Goal: Transaction & Acquisition: Purchase product/service

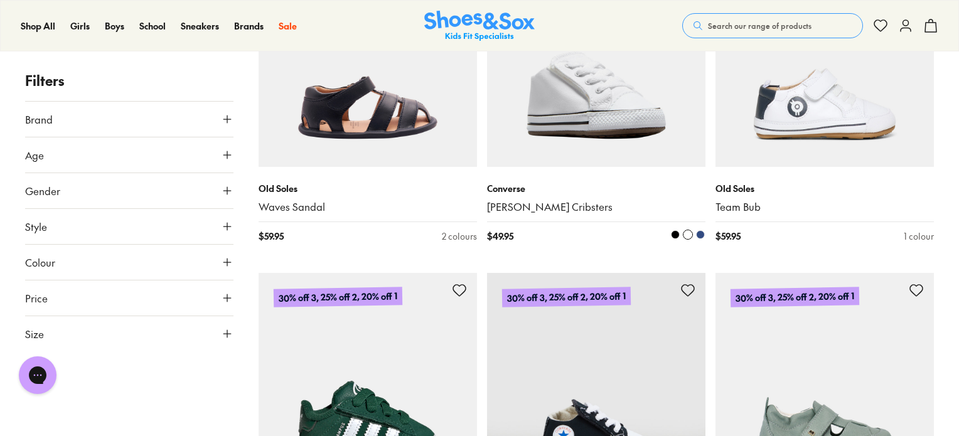
scroll to position [1192, 0]
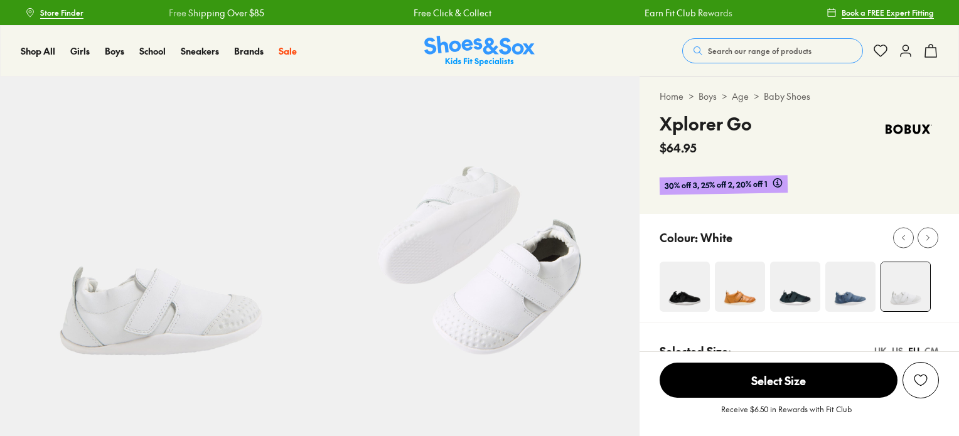
select select "*"
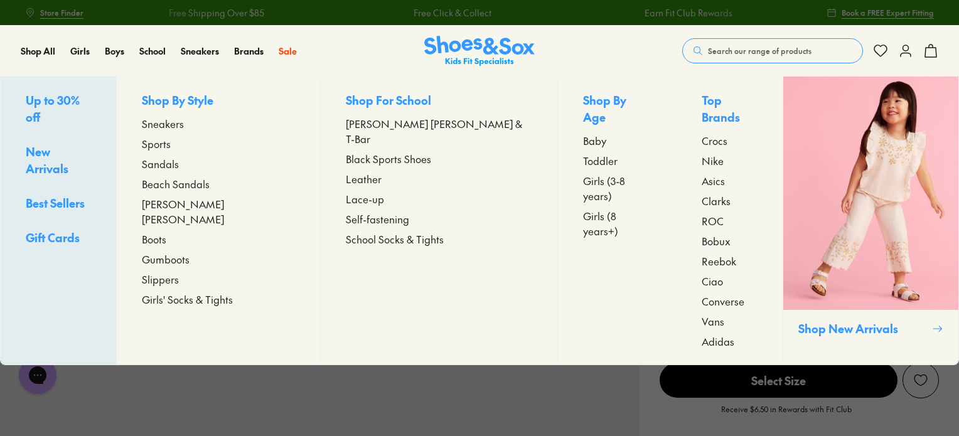
click at [583, 153] on span "Toddler" at bounding box center [600, 160] width 35 height 15
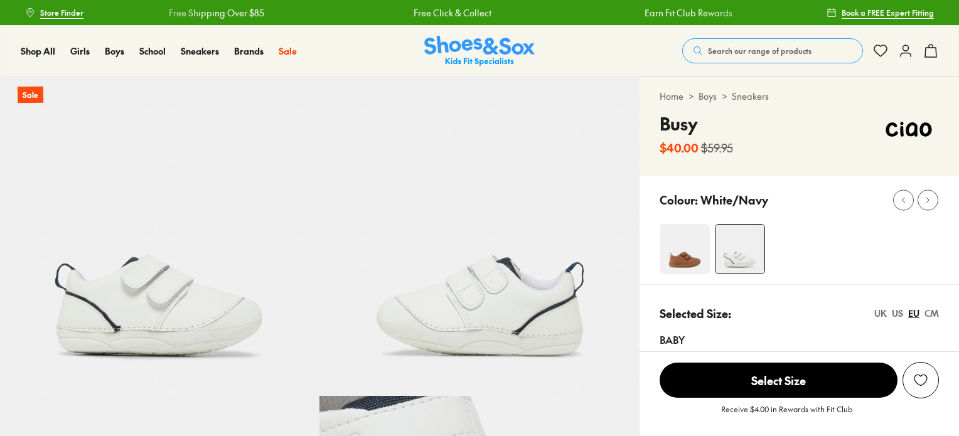
select select "*"
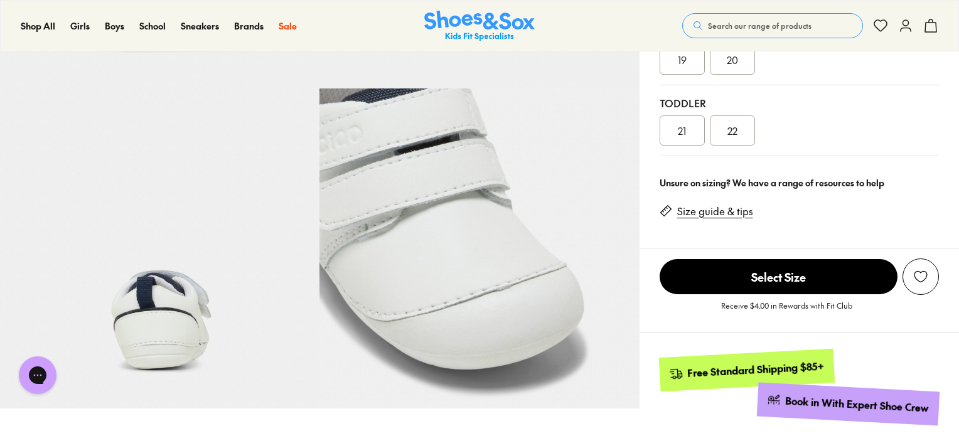
scroll to position [314, 0]
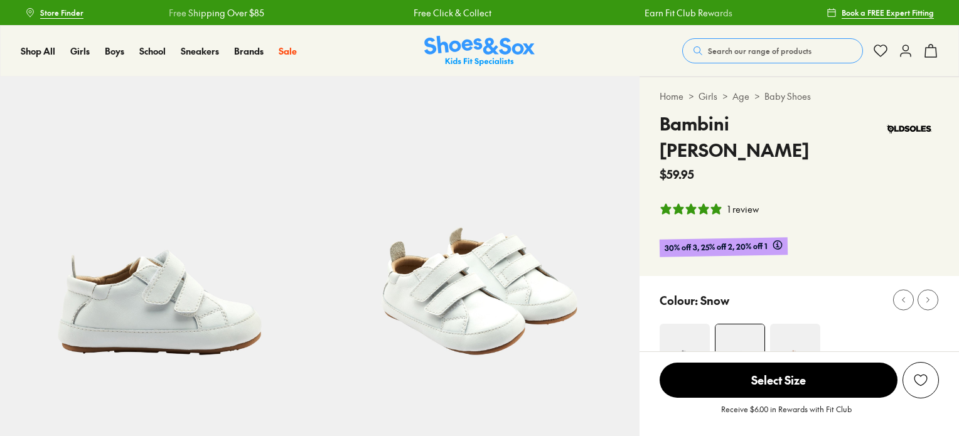
select select "*"
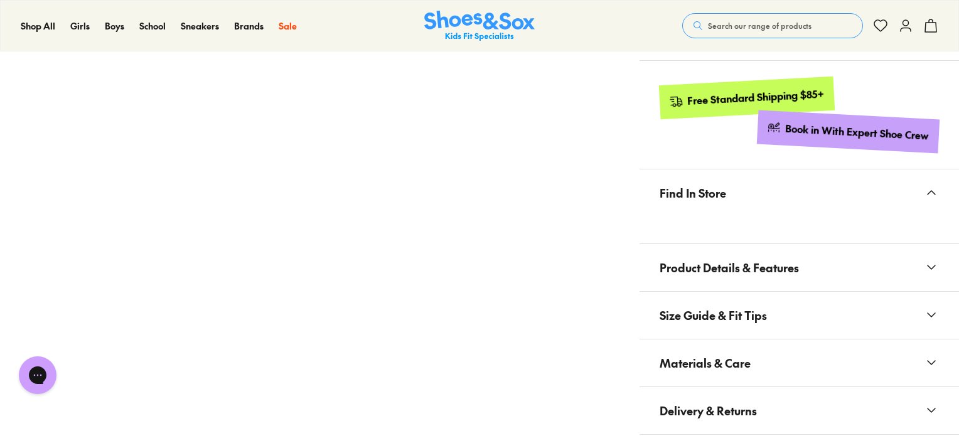
scroll to position [690, 0]
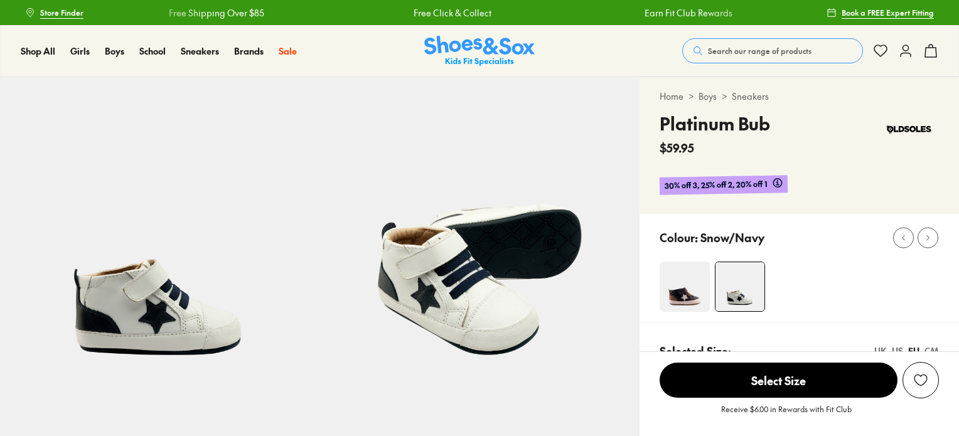
select select "*"
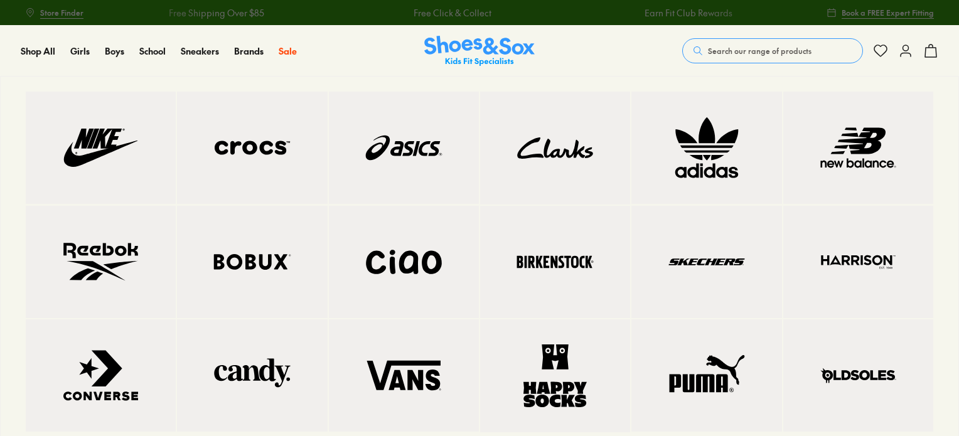
click at [858, 368] on img at bounding box center [858, 375] width 100 height 62
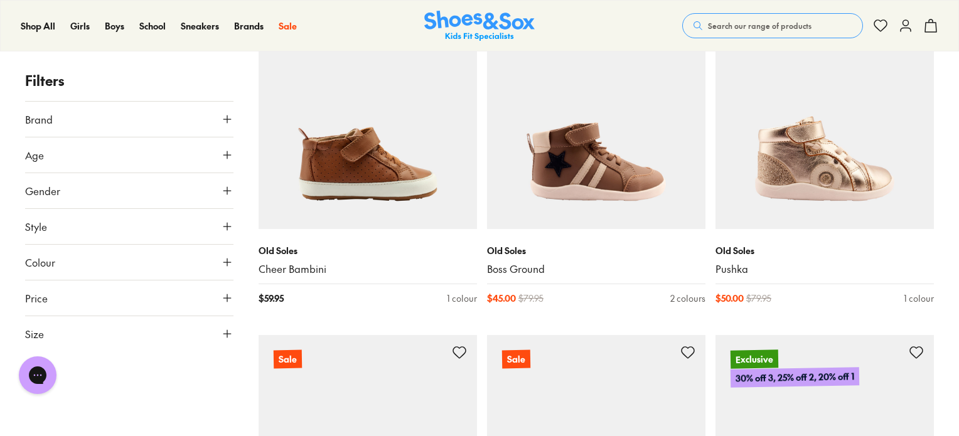
scroll to position [3012, 0]
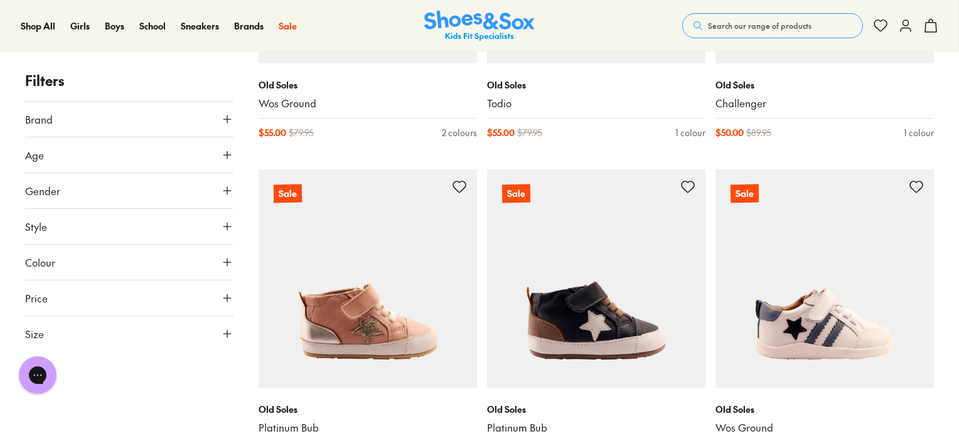
scroll to position [3702, 0]
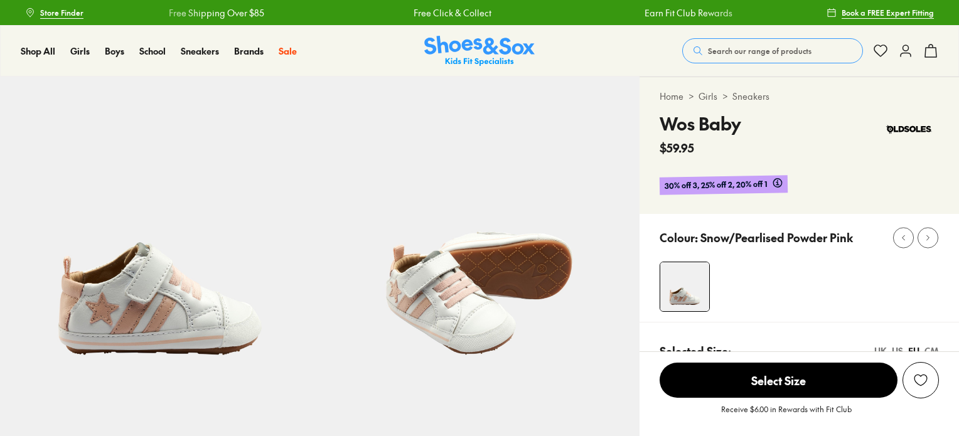
select select "*"
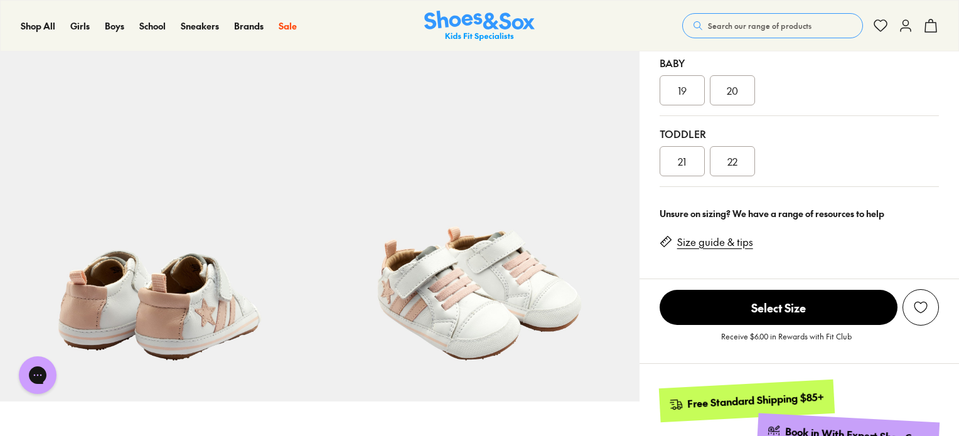
scroll to position [314, 0]
click at [678, 81] on div "19" at bounding box center [681, 91] width 45 height 30
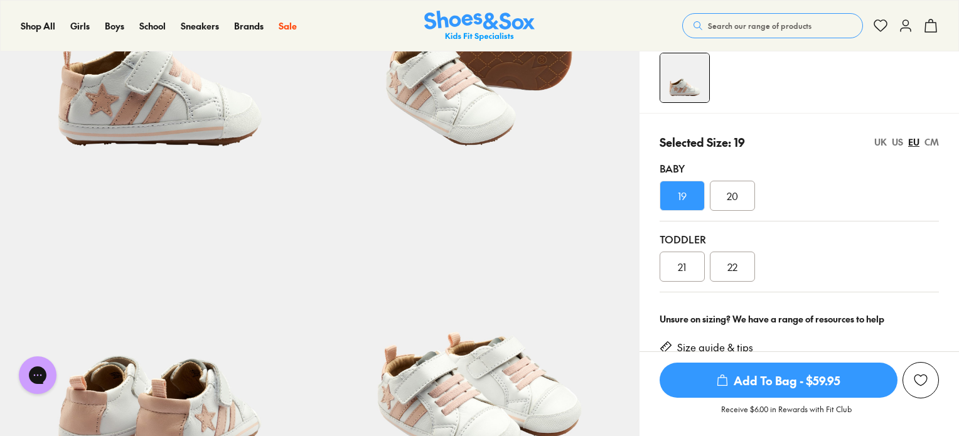
scroll to position [188, 0]
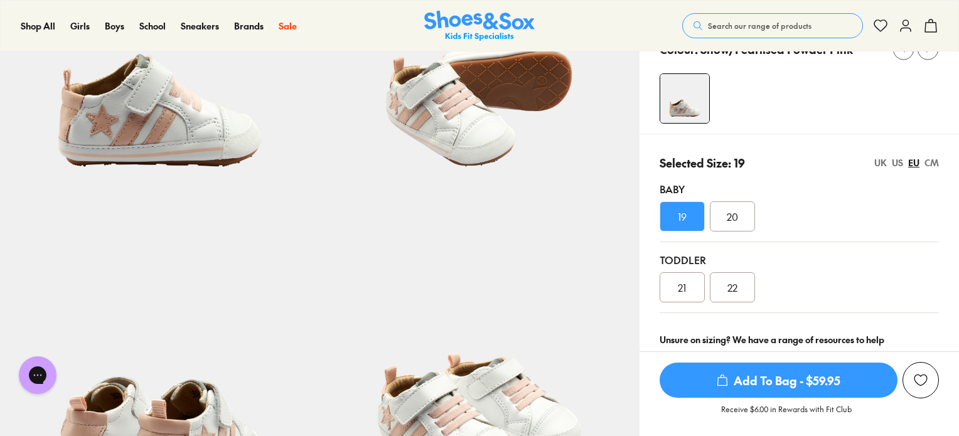
click at [786, 373] on span "Add To Bag - $59.95" at bounding box center [778, 380] width 238 height 35
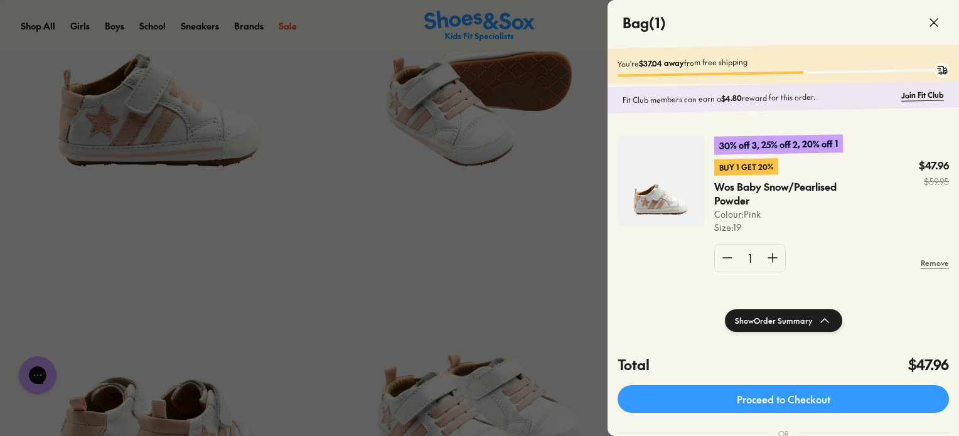
click at [467, 137] on div at bounding box center [479, 218] width 959 height 436
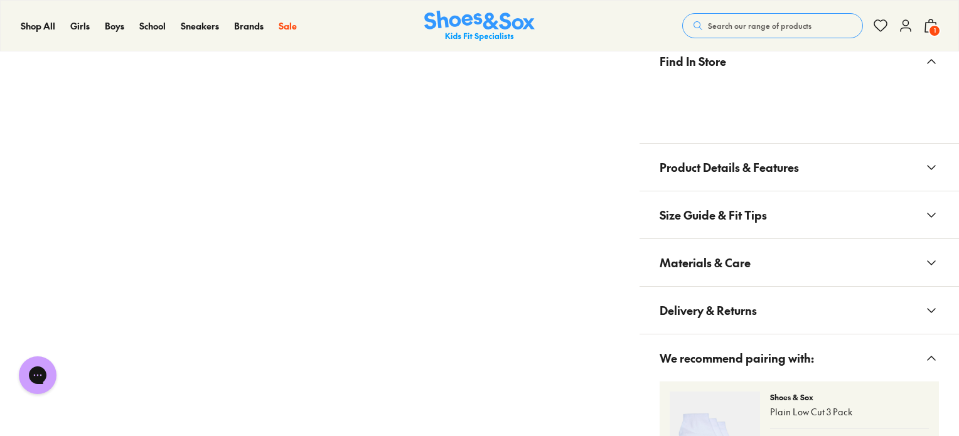
scroll to position [753, 0]
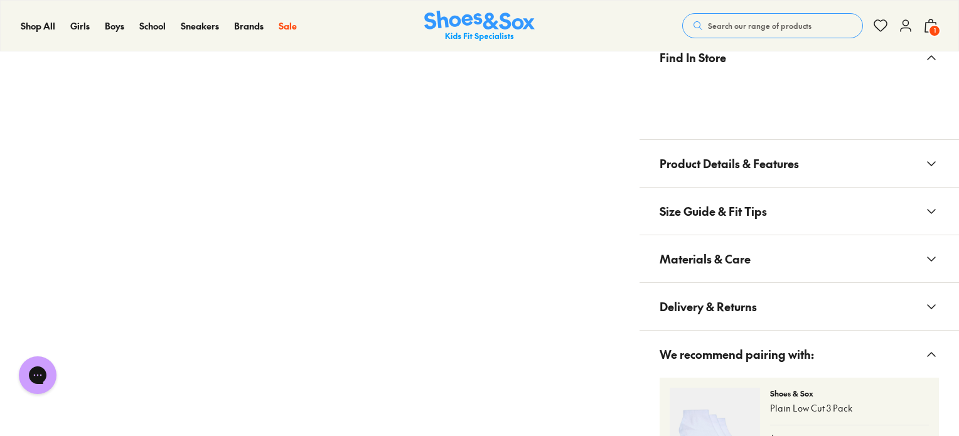
click at [926, 211] on icon at bounding box center [931, 211] width 15 height 15
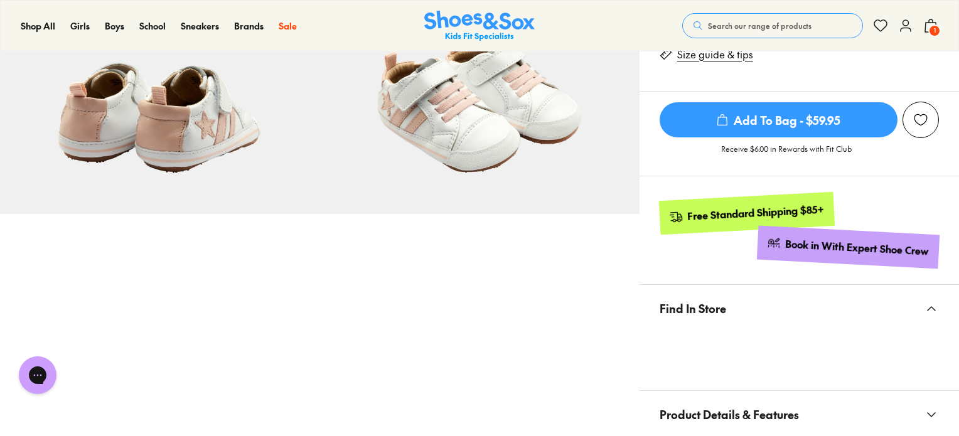
scroll to position [336, 0]
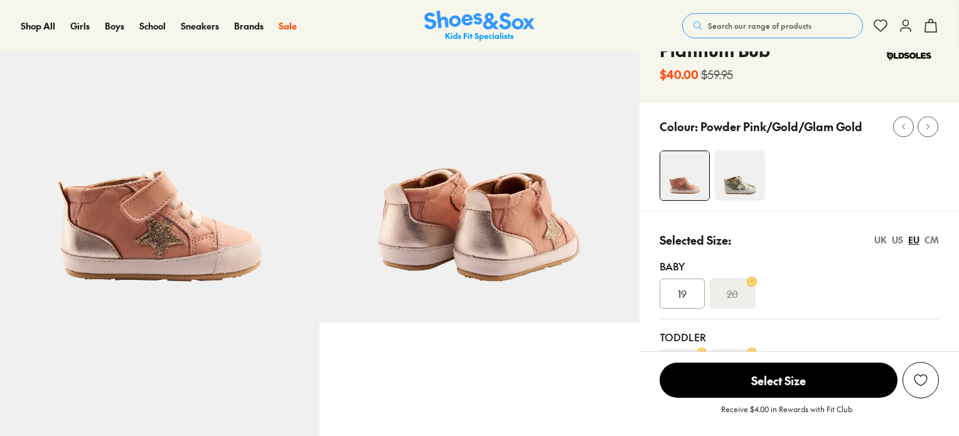
select select "*"
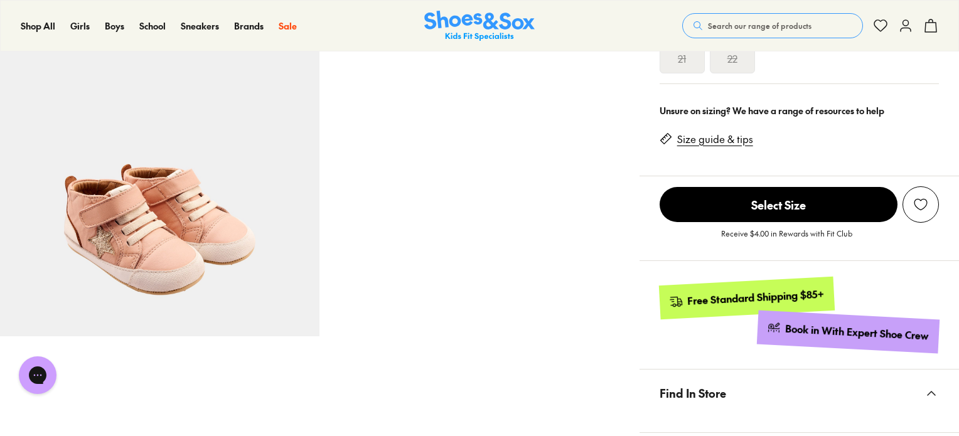
scroll to position [439, 0]
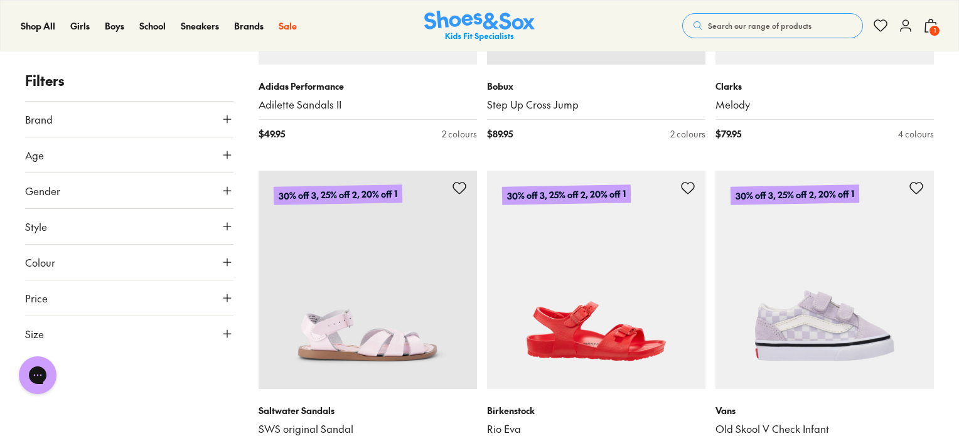
scroll to position [3074, 0]
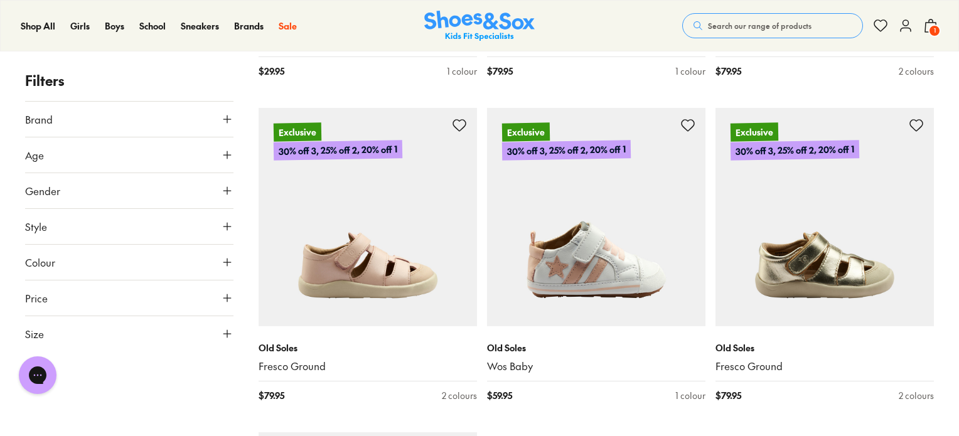
scroll to position [6713, 0]
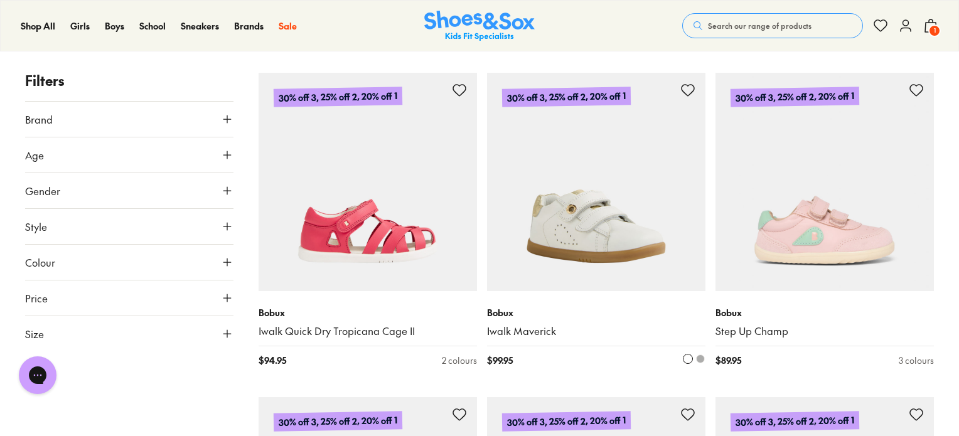
scroll to position [9913, 0]
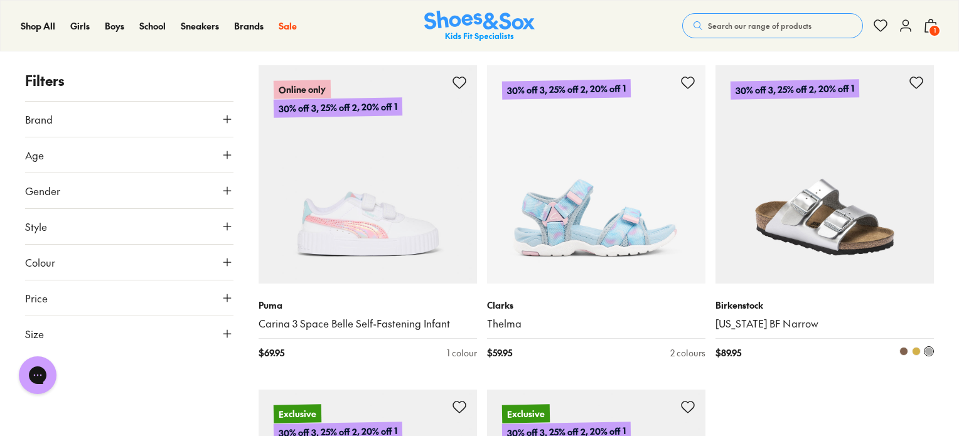
scroll to position [13615, 0]
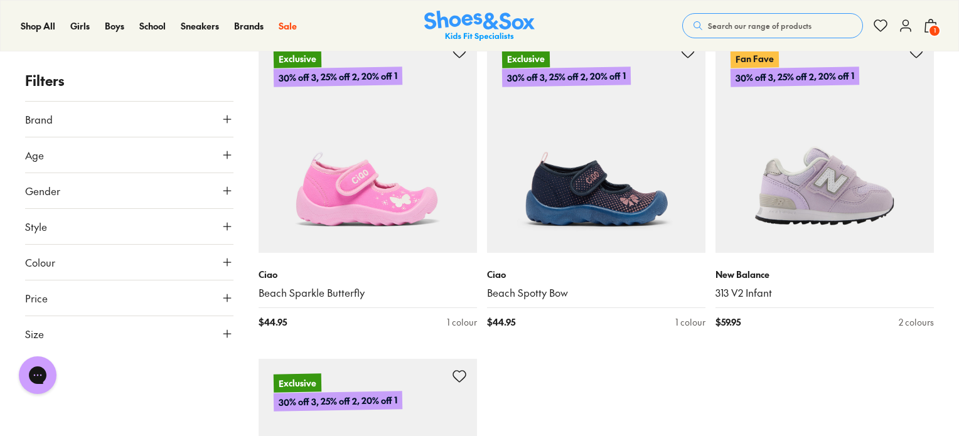
scroll to position [17128, 0]
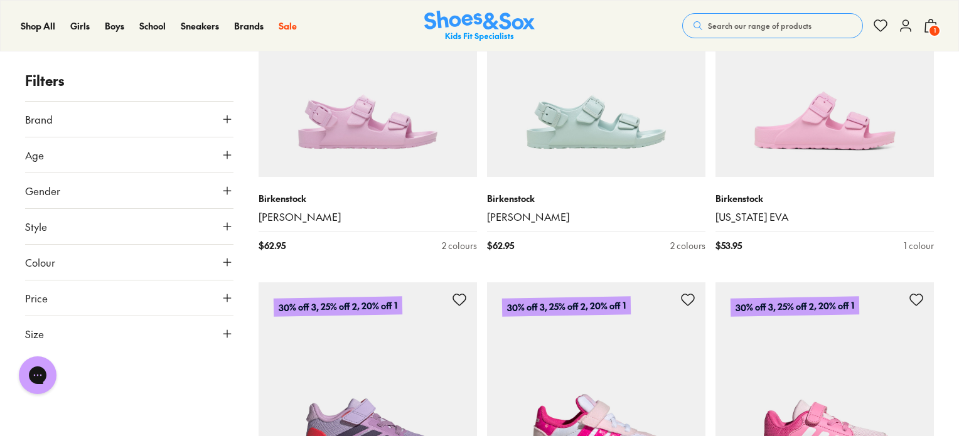
scroll to position [18634, 0]
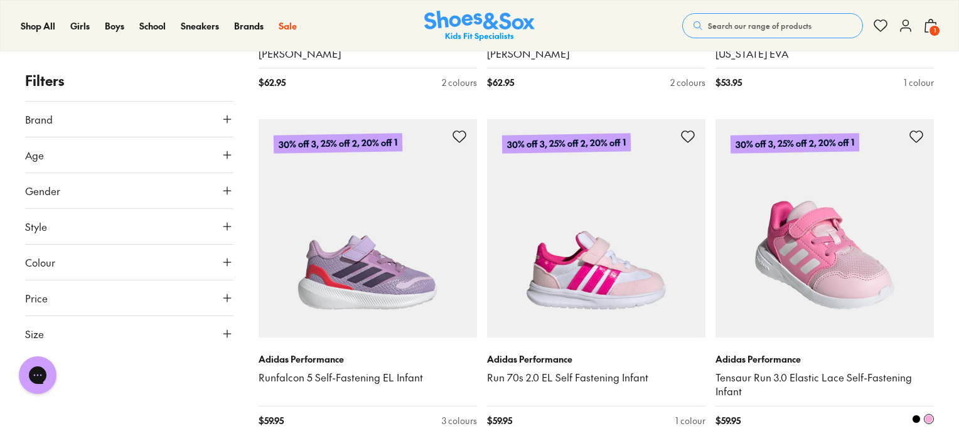
click at [928, 211] on img at bounding box center [824, 228] width 218 height 218
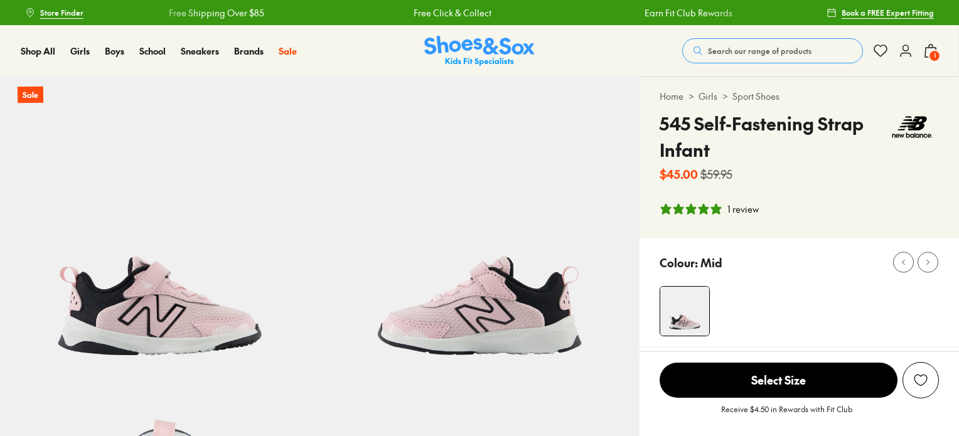
select select "*"
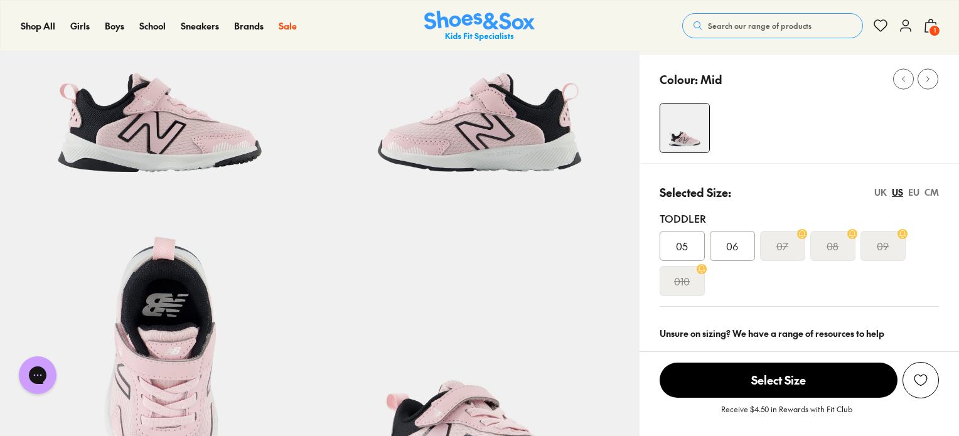
scroll to position [188, 0]
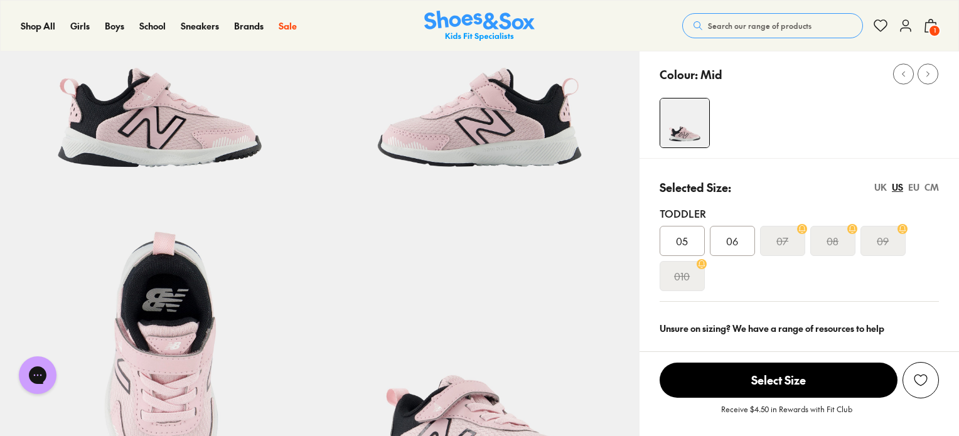
click at [685, 233] on span "05" at bounding box center [682, 240] width 12 height 15
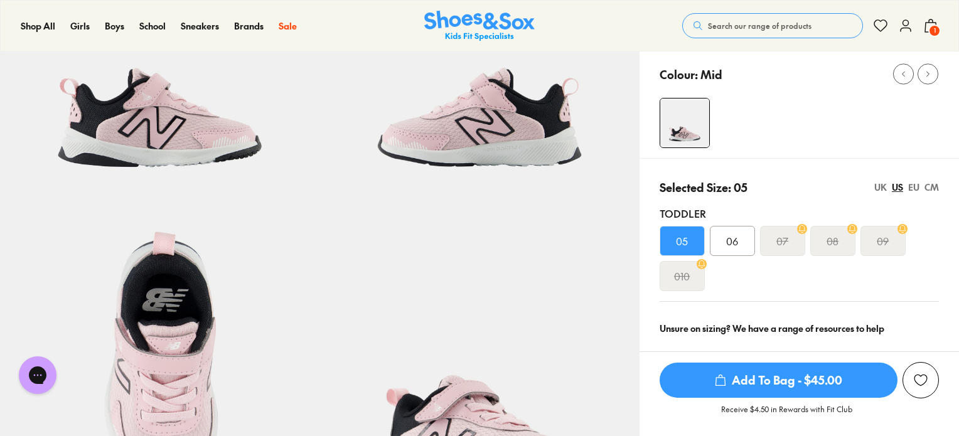
click at [914, 191] on div "EU" at bounding box center [913, 187] width 11 height 13
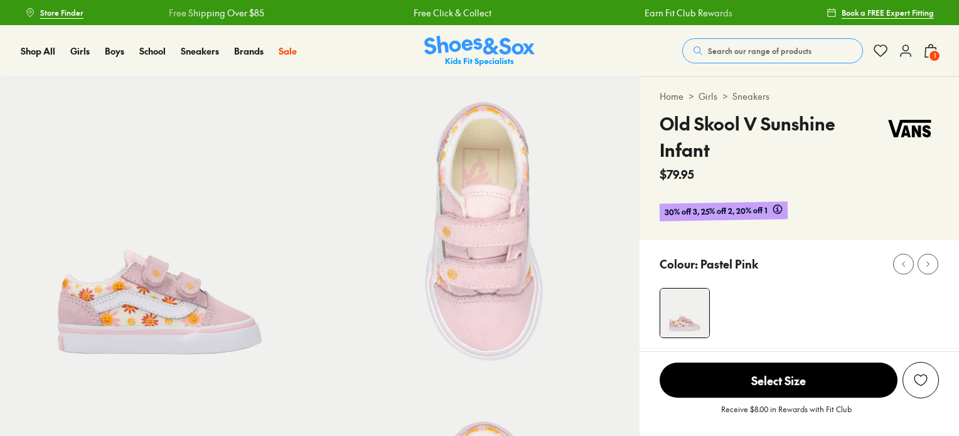
select select "*"
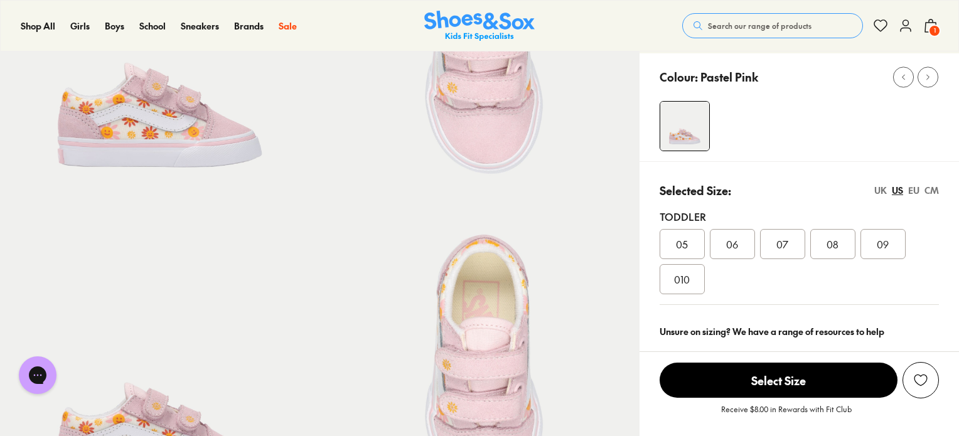
scroll to position [188, 0]
click at [916, 193] on div "EU" at bounding box center [913, 189] width 11 height 13
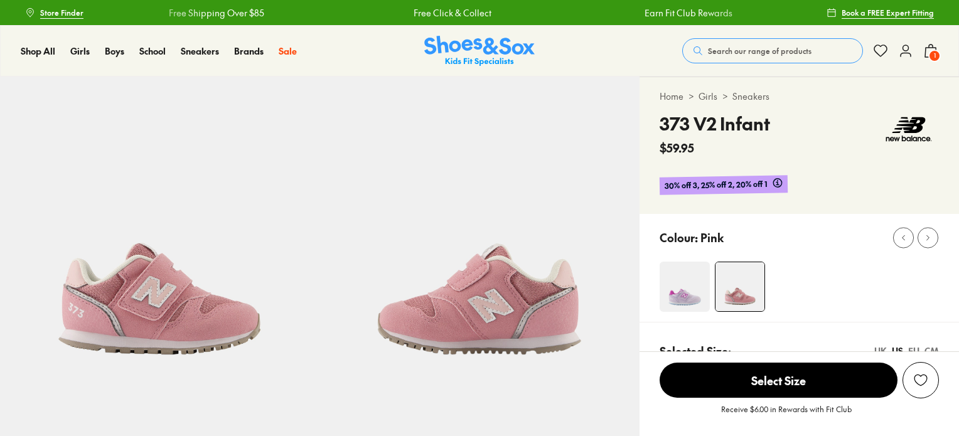
select select "*"
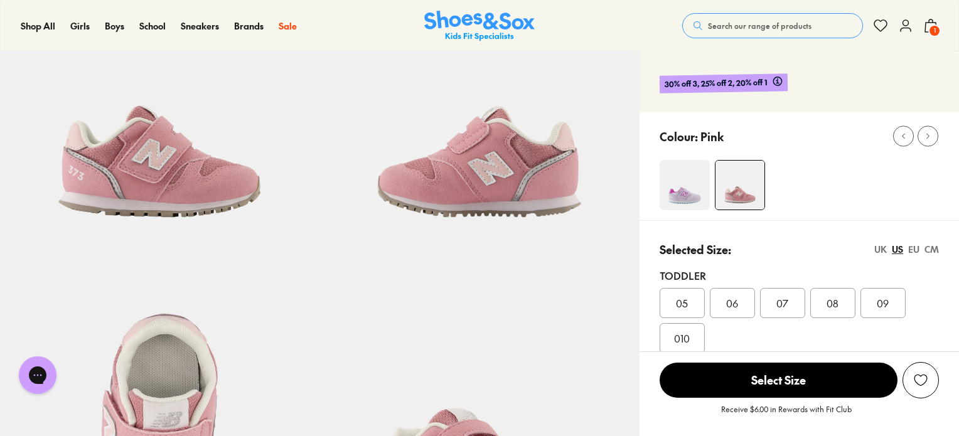
scroll to position [188, 0]
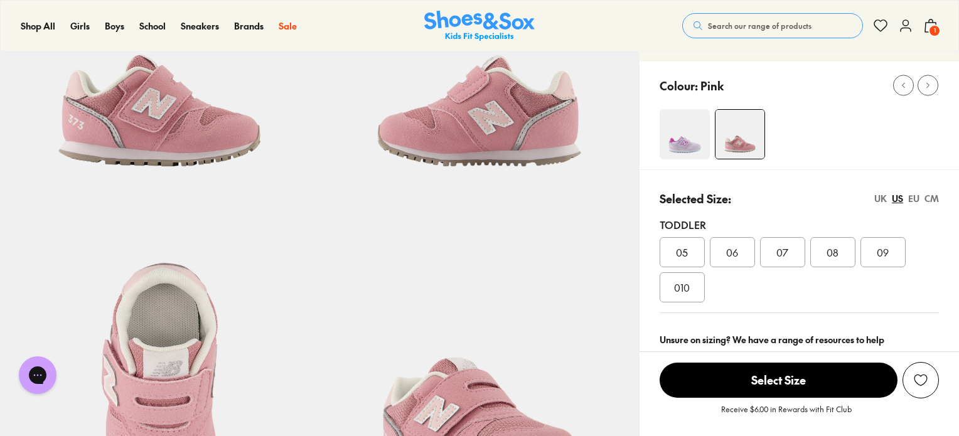
click at [906, 195] on div "UK US EU CM" at bounding box center [906, 198] width 65 height 13
click at [914, 198] on div "EU" at bounding box center [913, 198] width 11 height 13
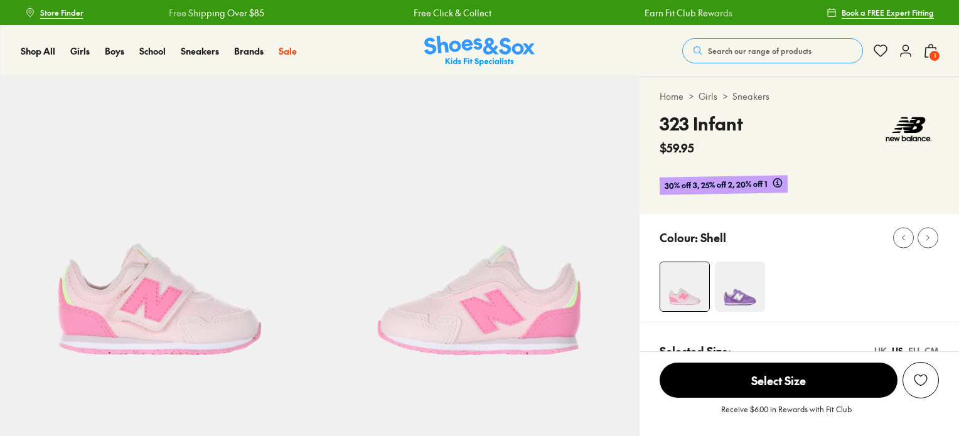
select select "*"
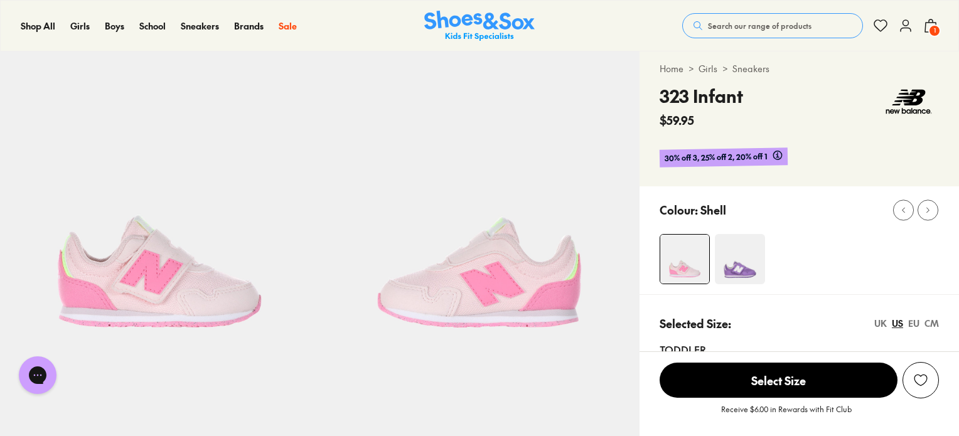
scroll to position [125, 0]
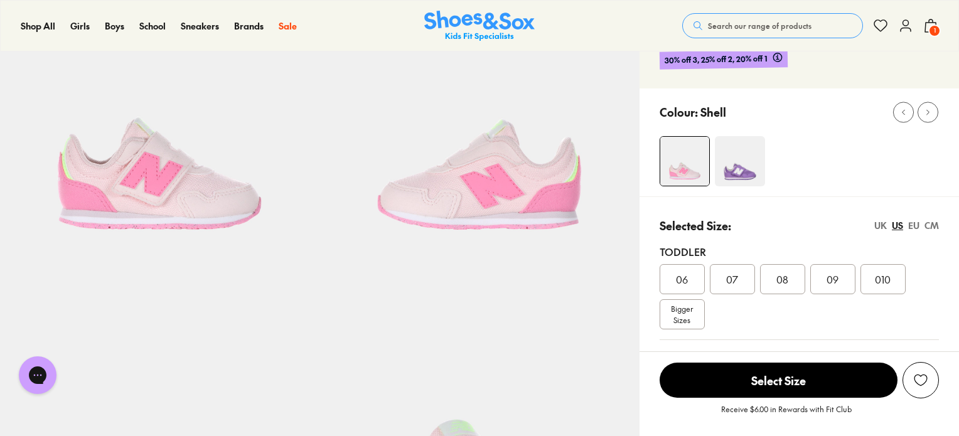
click at [911, 231] on div "EU" at bounding box center [913, 225] width 11 height 13
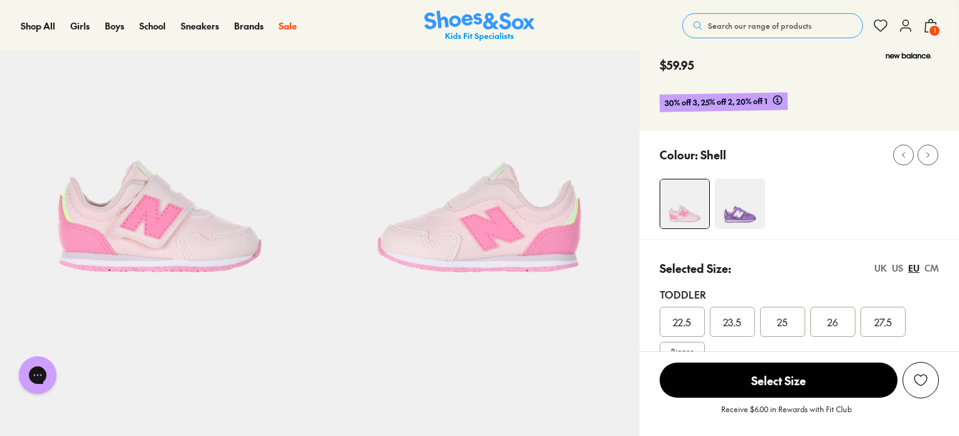
scroll to position [0, 0]
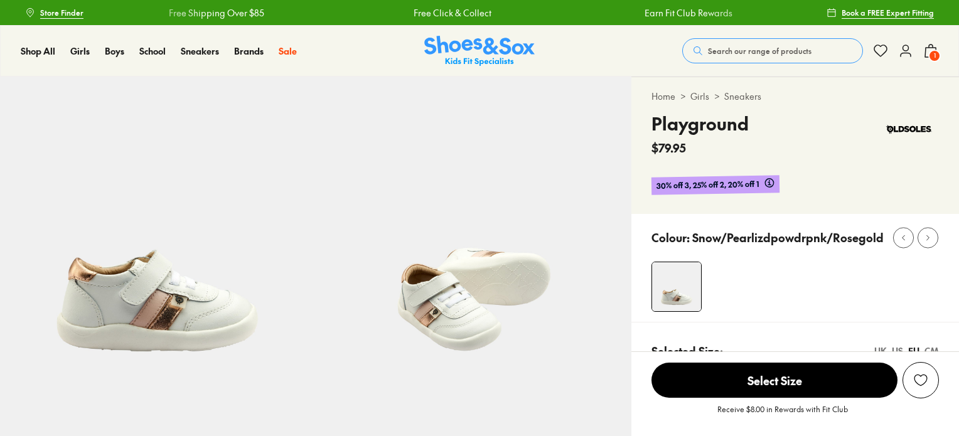
select select "*"
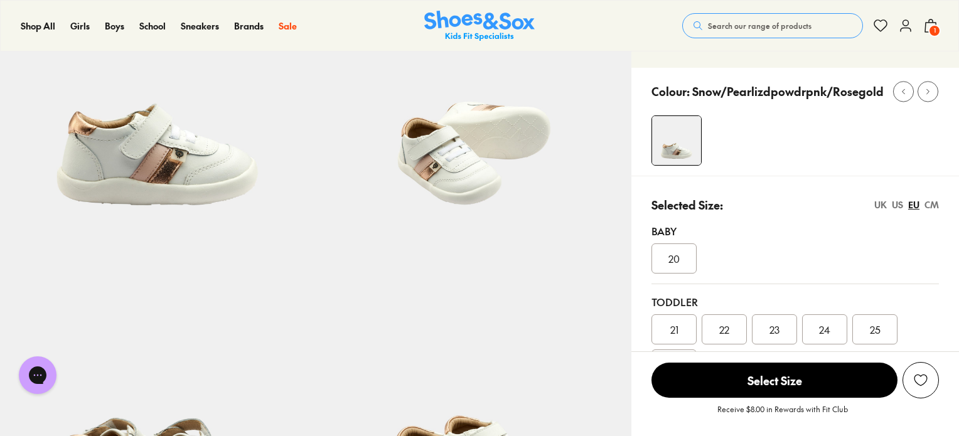
scroll to position [188, 0]
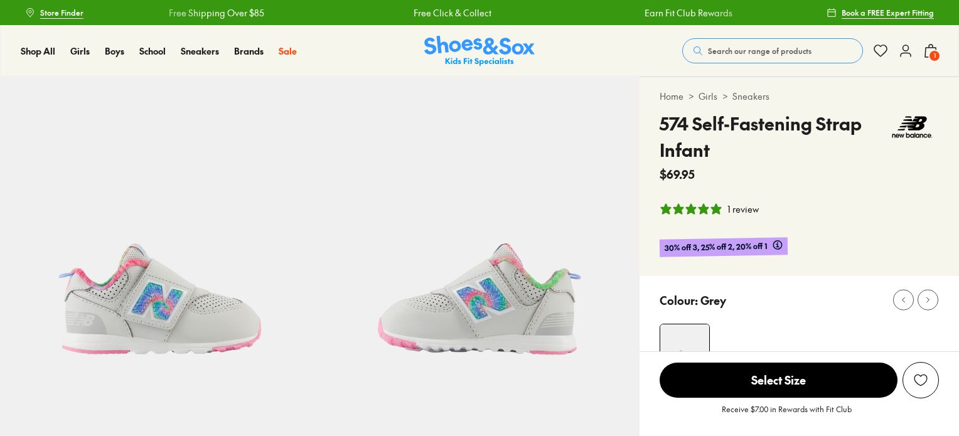
select select "*"
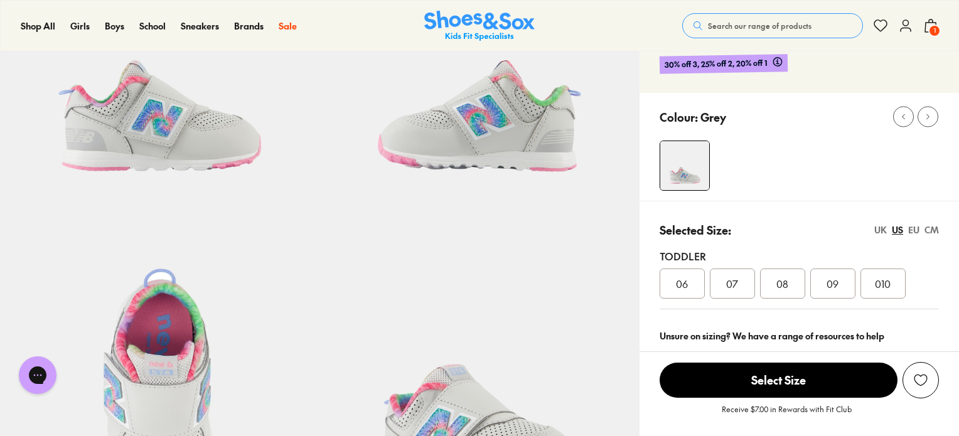
scroll to position [188, 0]
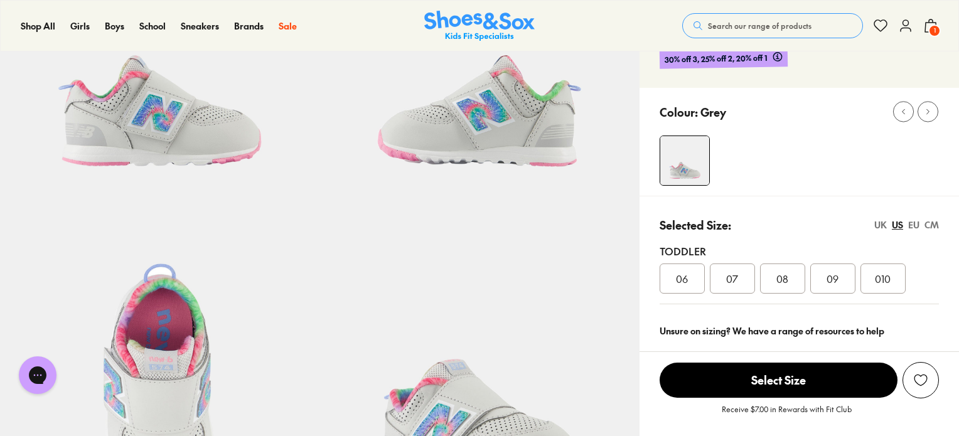
click at [917, 226] on div "EU" at bounding box center [913, 224] width 11 height 13
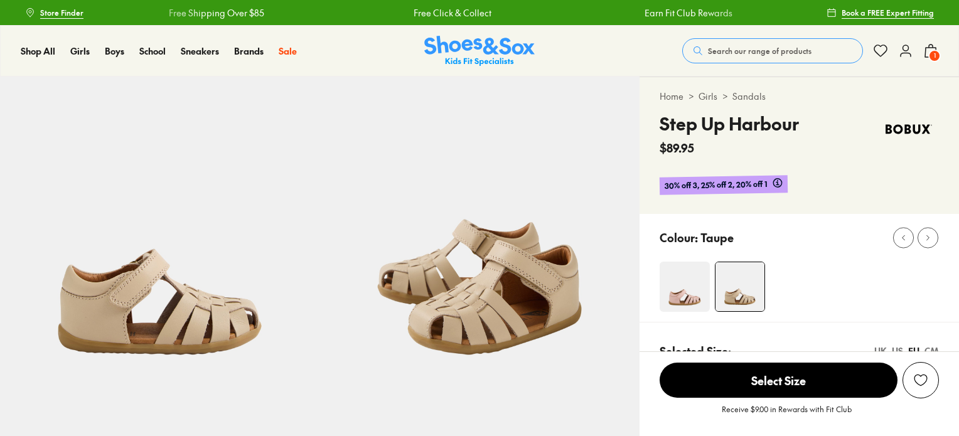
select select "*"
click at [692, 293] on img at bounding box center [684, 287] width 50 height 50
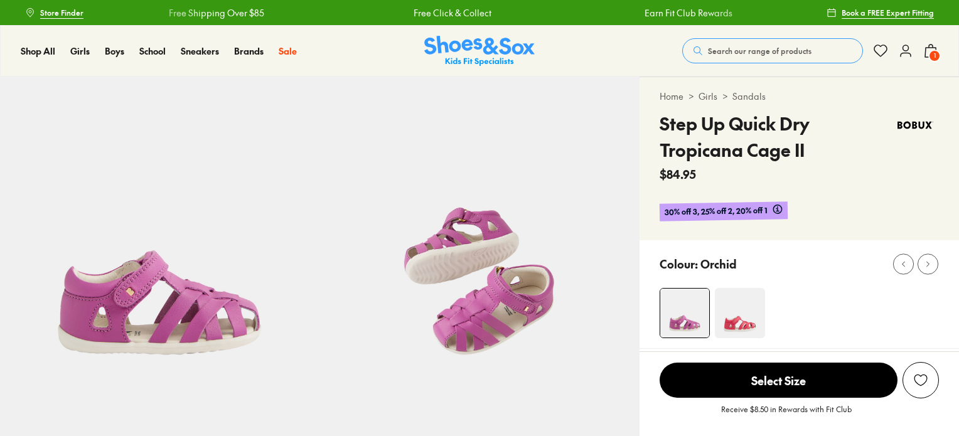
select select "*"
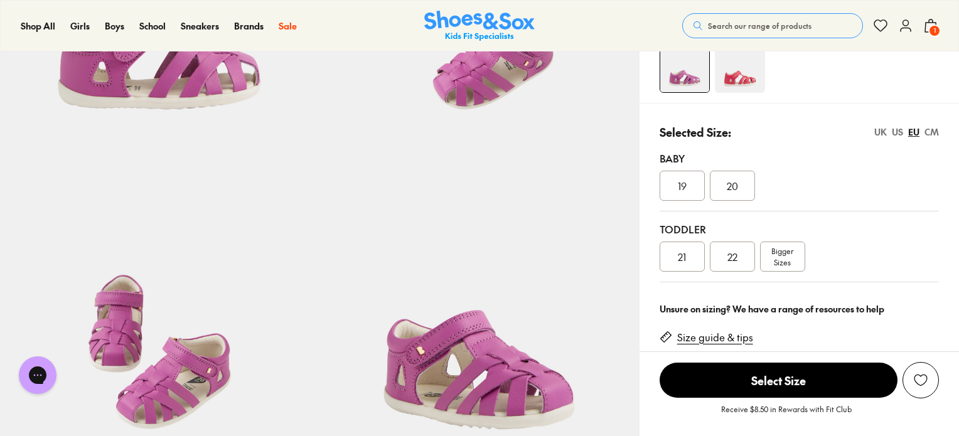
scroll to position [251, 0]
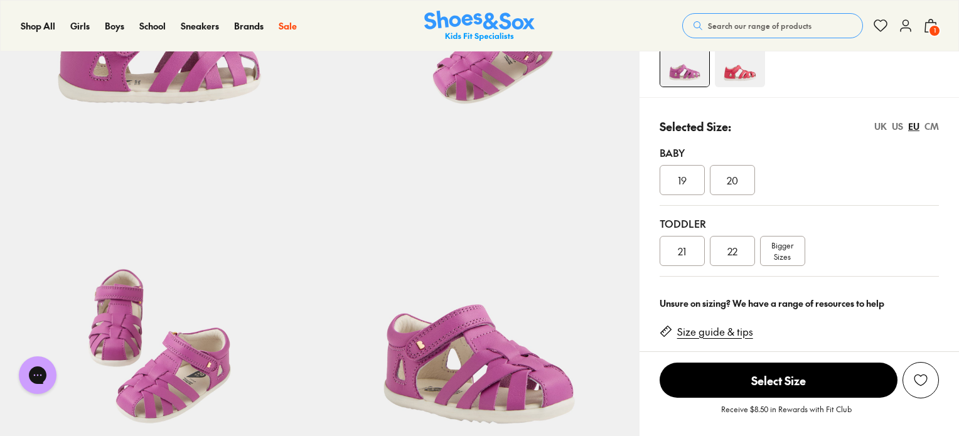
click at [678, 170] on div "19" at bounding box center [681, 180] width 45 height 30
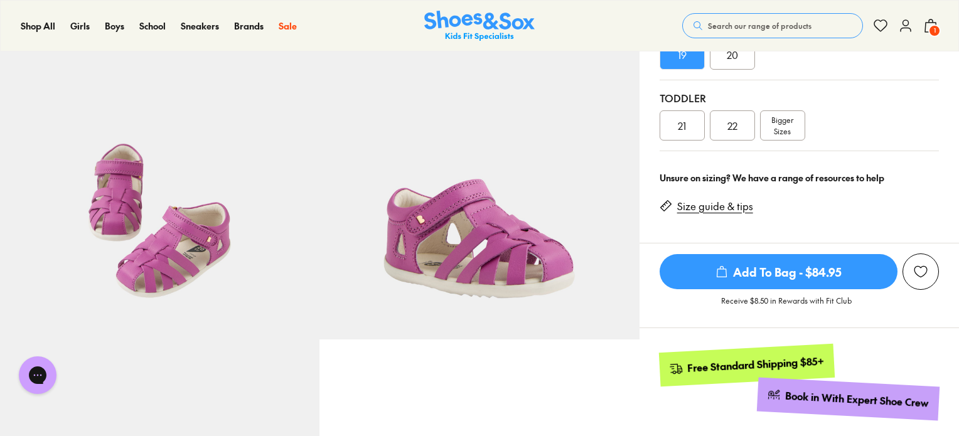
click at [738, 205] on link "Size guide & tips" at bounding box center [715, 207] width 76 height 14
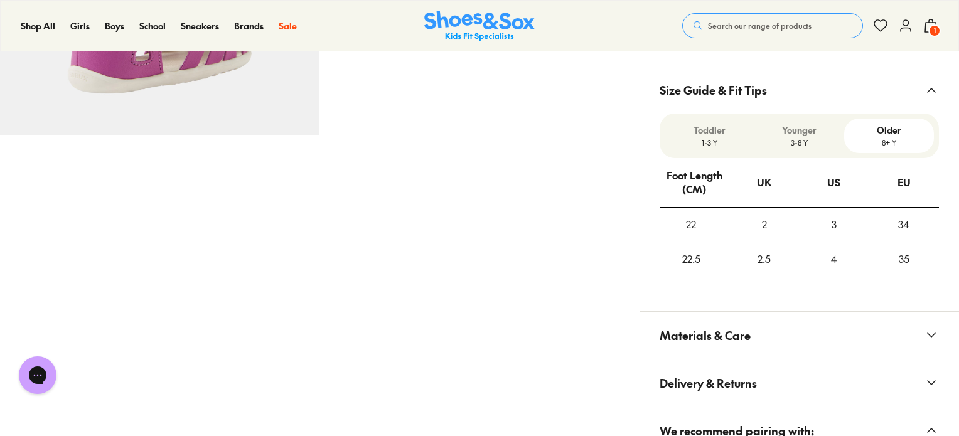
scroll to position [934, 0]
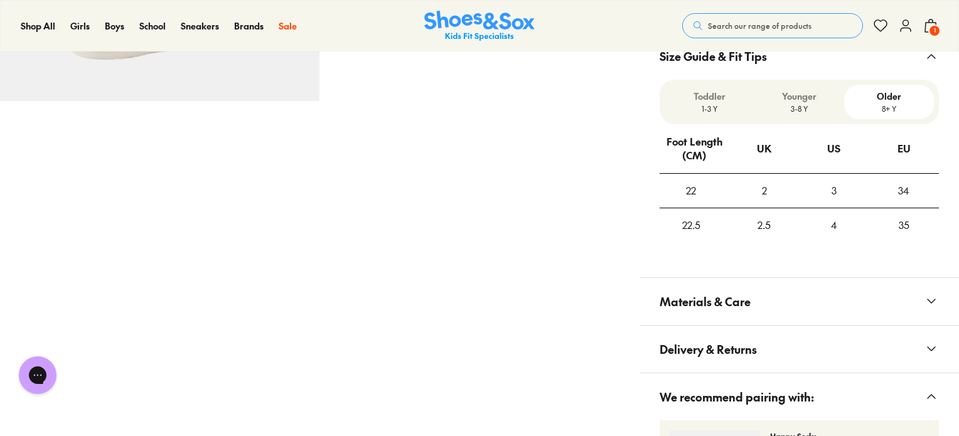
click at [713, 100] on p "Toddler" at bounding box center [709, 96] width 80 height 13
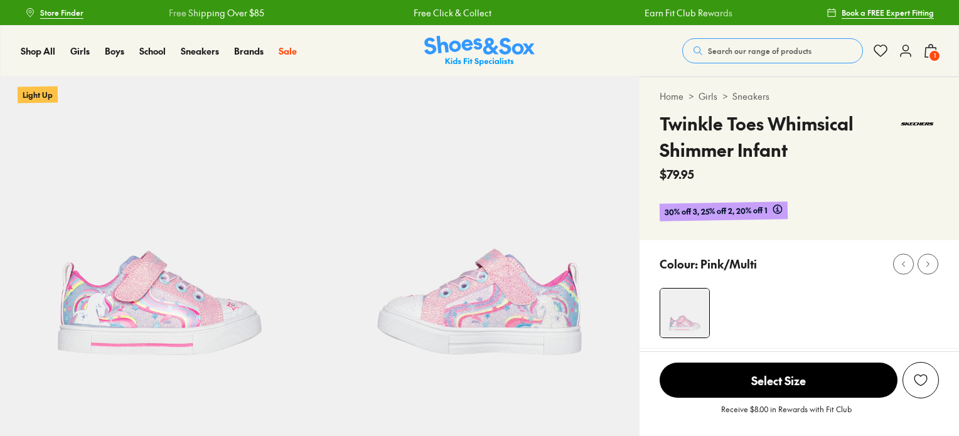
select select "*"
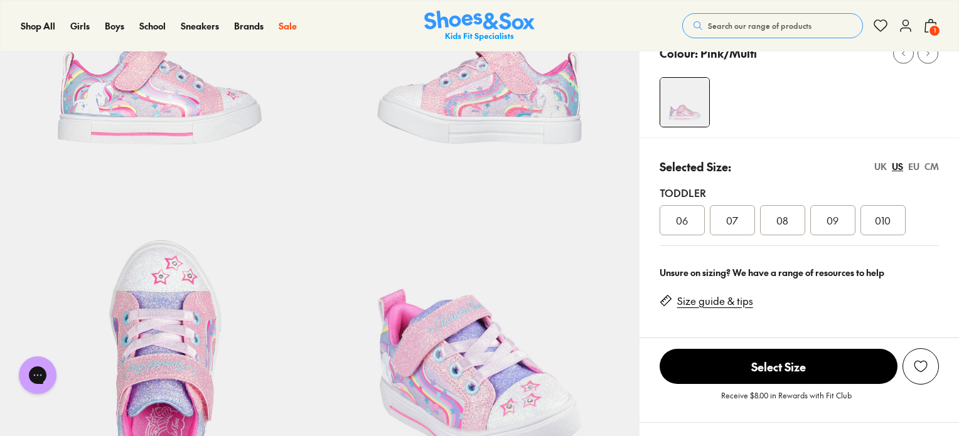
scroll to position [188, 0]
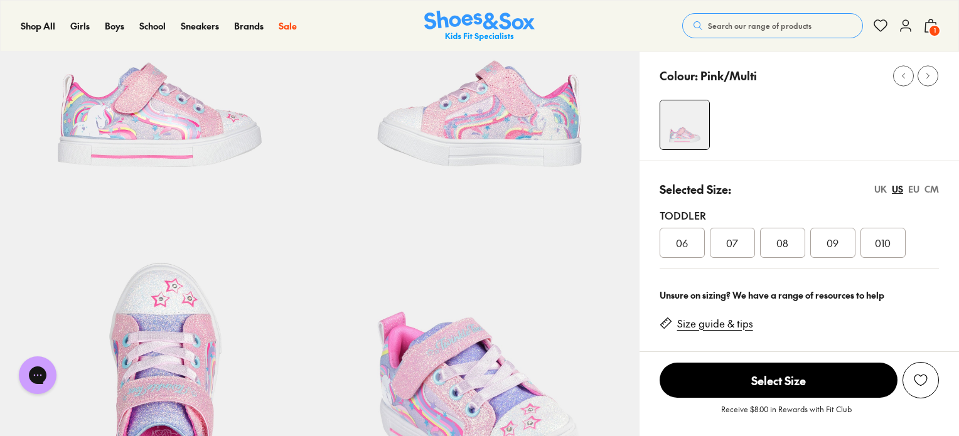
click at [915, 192] on div "EU" at bounding box center [913, 189] width 11 height 13
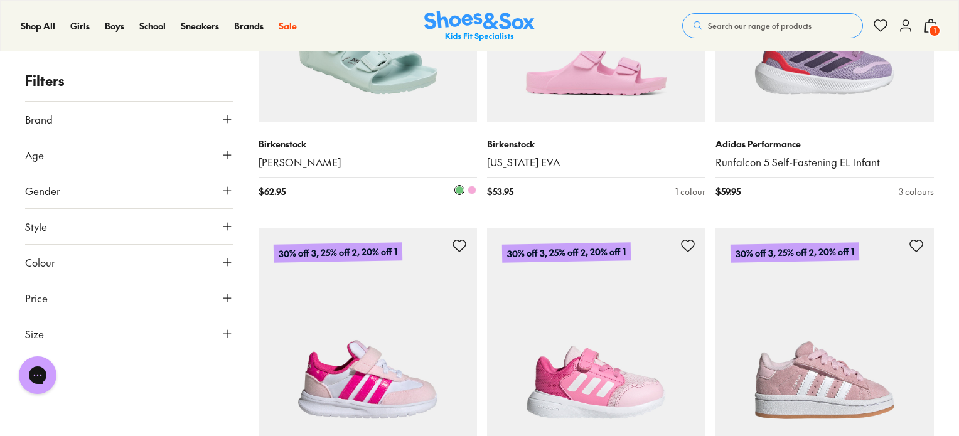
scroll to position [1138, 0]
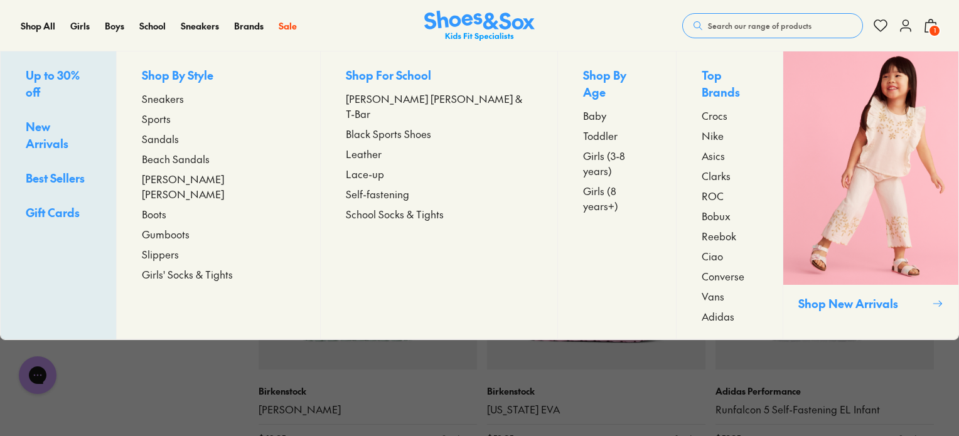
click at [583, 108] on span "Baby" at bounding box center [594, 115] width 23 height 15
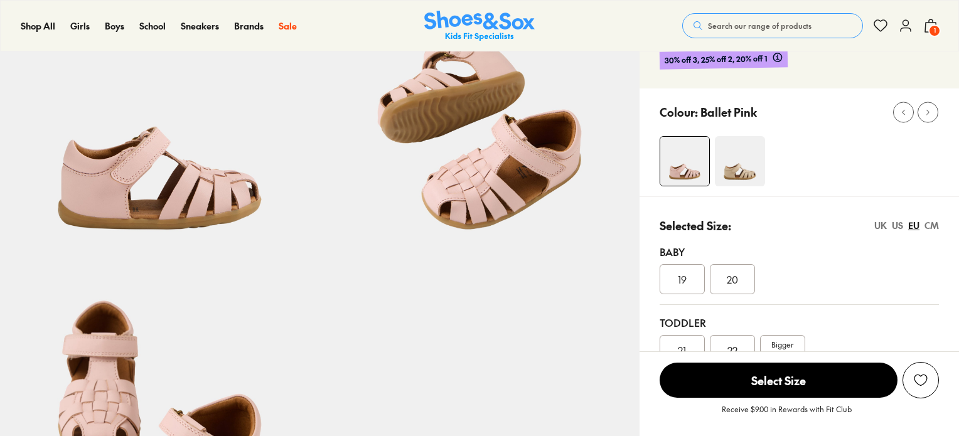
click at [687, 278] on div "19" at bounding box center [681, 279] width 45 height 30
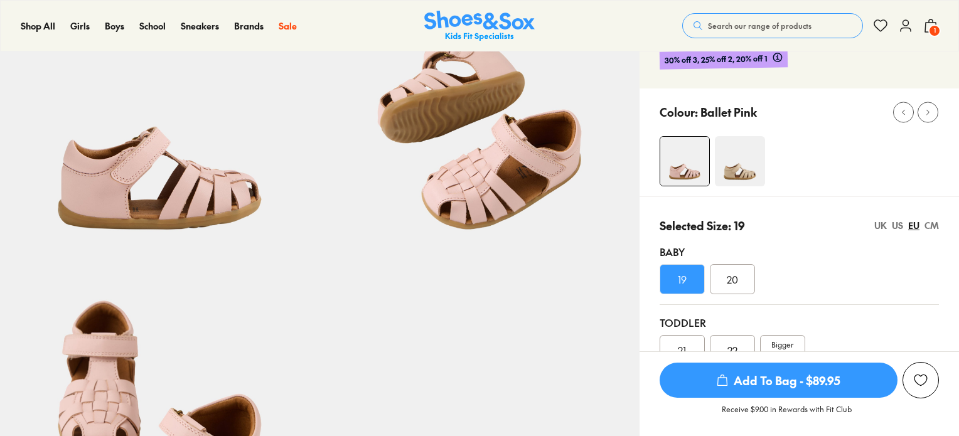
select select "*"
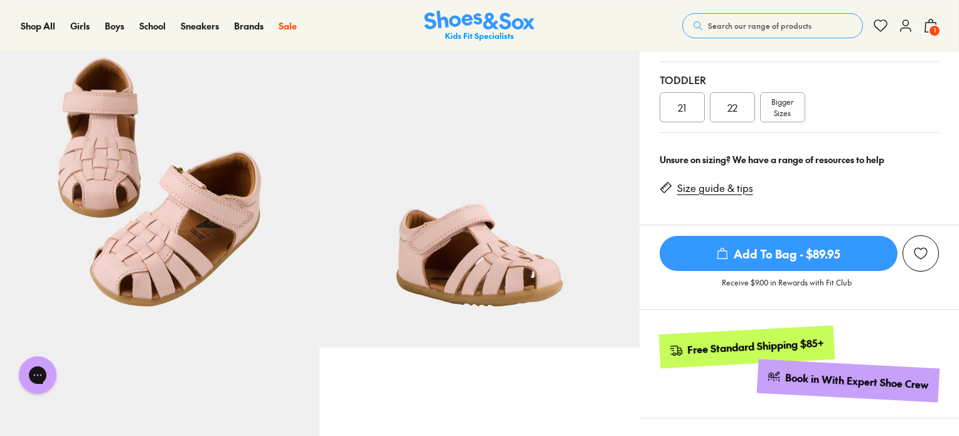
scroll to position [376, 0]
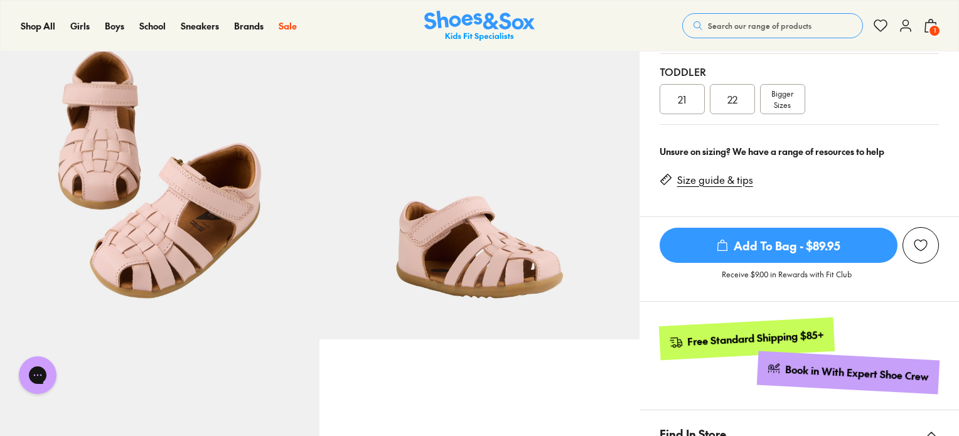
click at [733, 180] on link "Size guide & tips" at bounding box center [715, 180] width 76 height 14
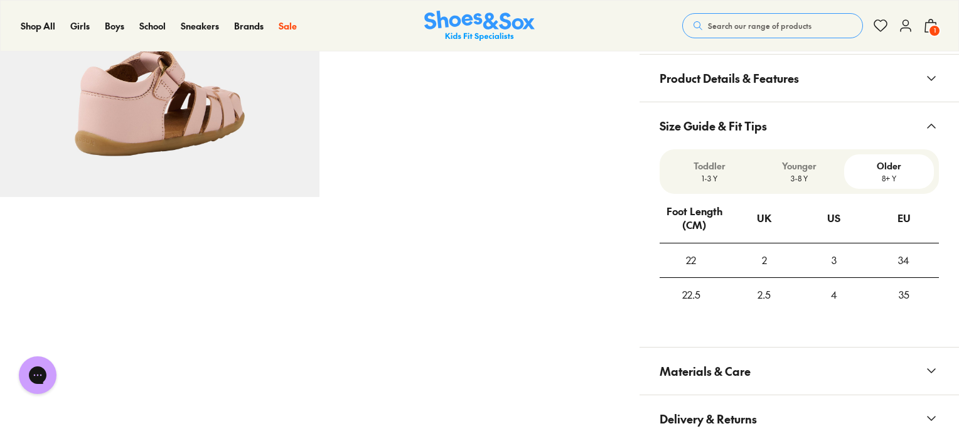
scroll to position [834, 0]
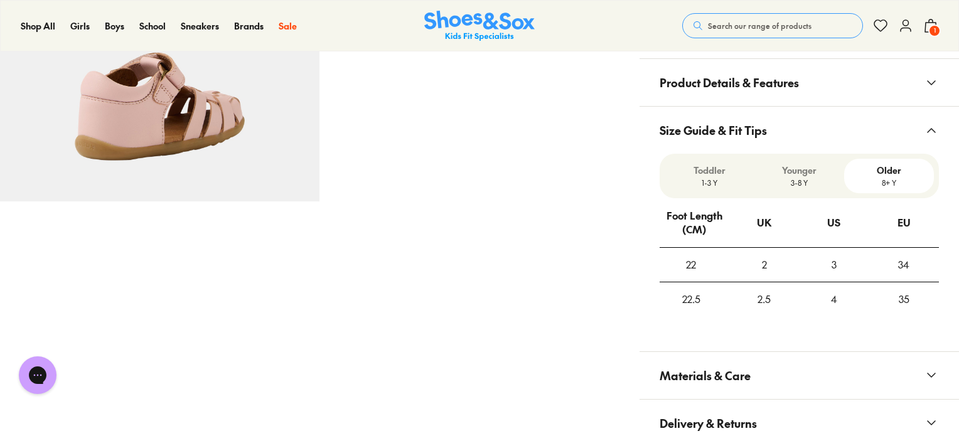
click at [704, 170] on p "Toddler" at bounding box center [709, 170] width 80 height 13
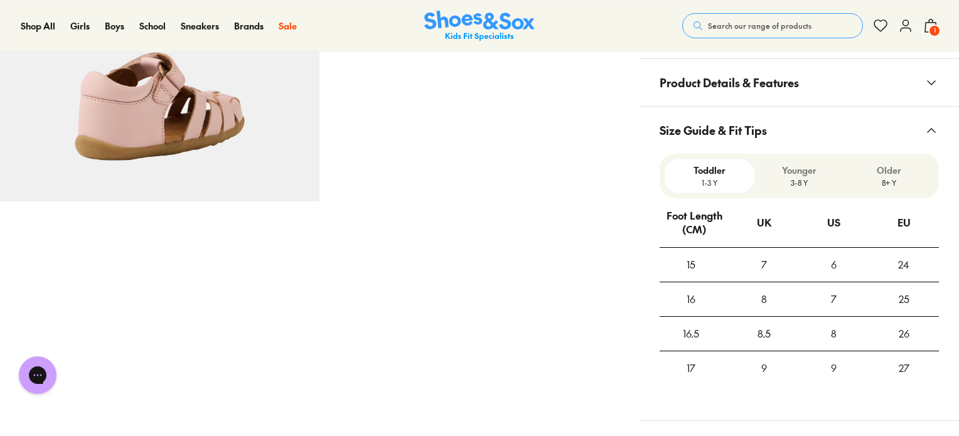
click at [796, 175] on p "Younger" at bounding box center [799, 170] width 80 height 13
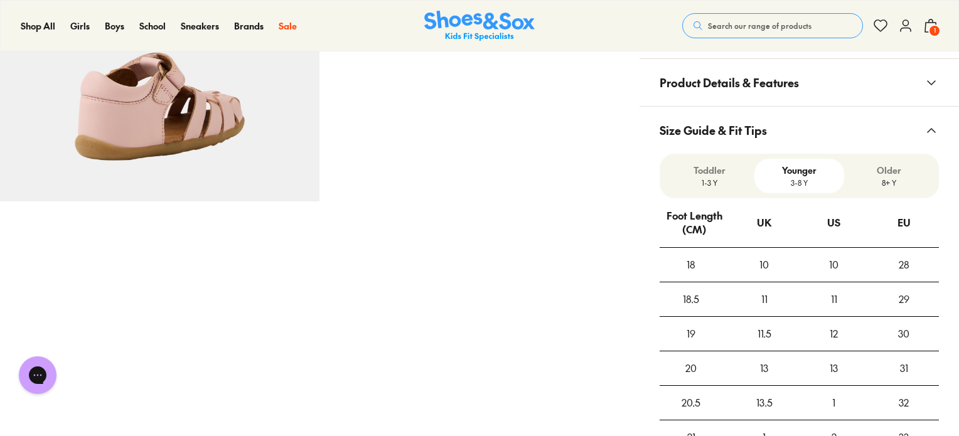
click at [720, 178] on p "1-3 Y" at bounding box center [709, 182] width 80 height 11
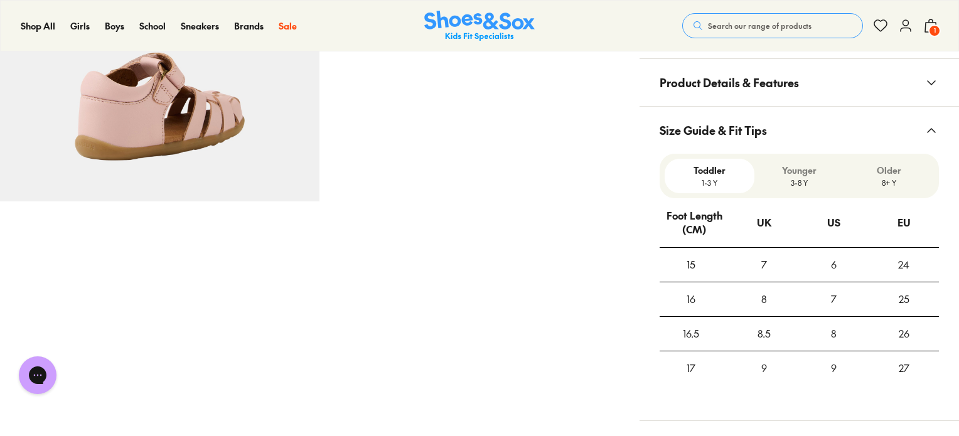
click at [700, 175] on p "Toddler" at bounding box center [709, 170] width 80 height 13
click at [705, 168] on p "Toddler" at bounding box center [709, 170] width 80 height 13
click at [704, 168] on p "Toddler" at bounding box center [709, 170] width 80 height 13
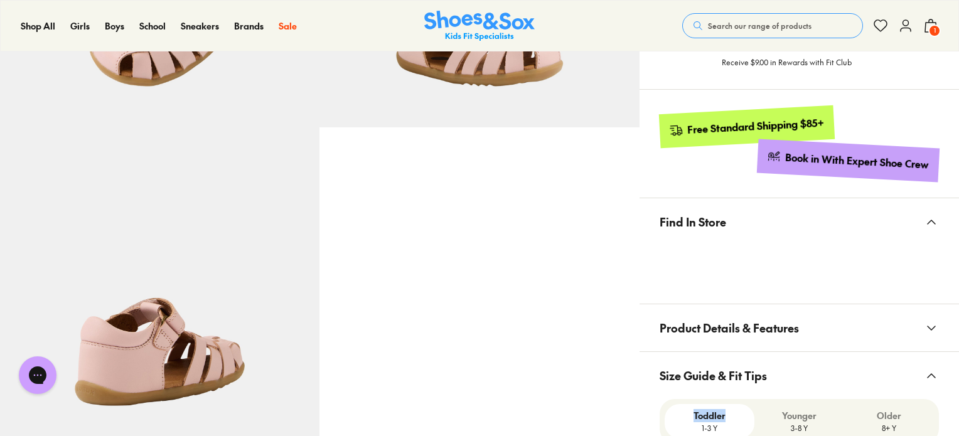
scroll to position [583, 0]
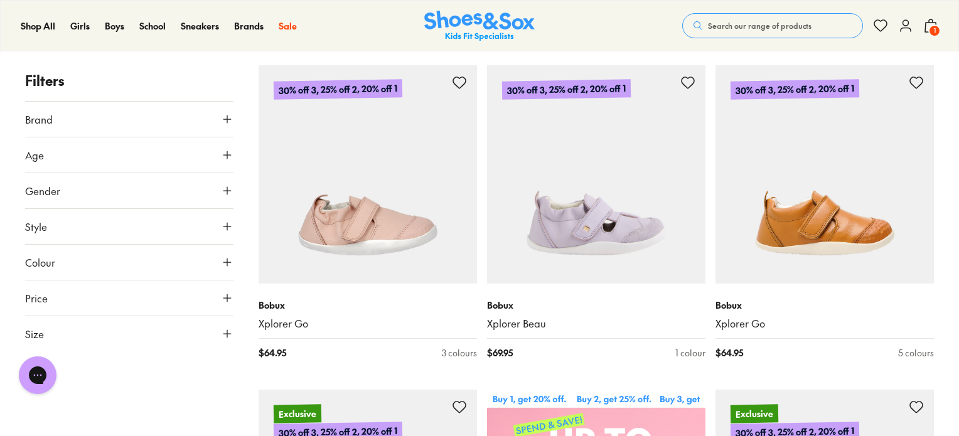
click at [228, 333] on icon at bounding box center [227, 334] width 13 height 13
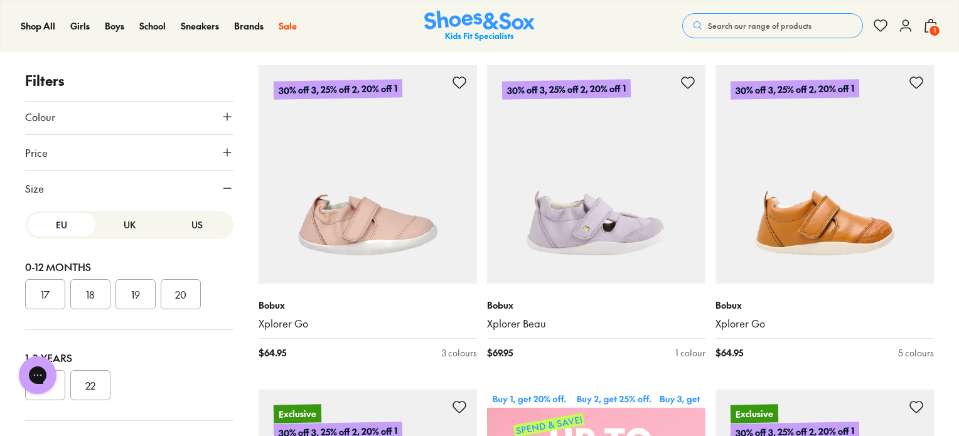
scroll to position [155, 0]
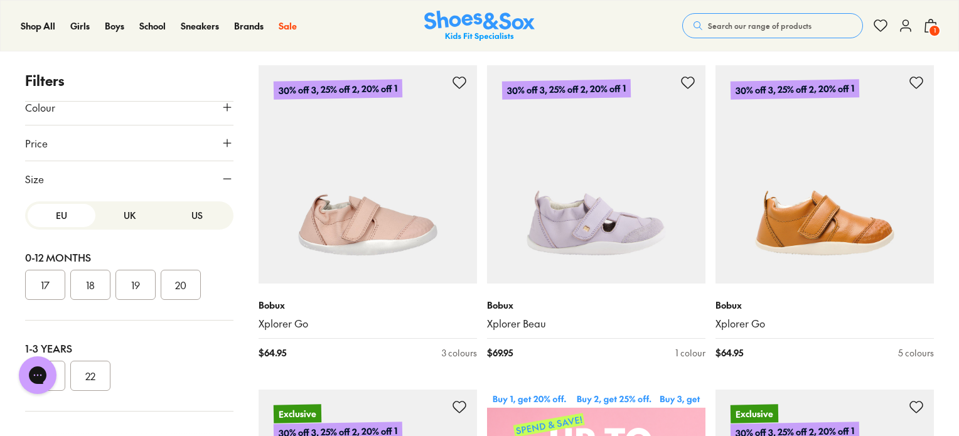
click at [133, 287] on button "19" at bounding box center [135, 285] width 40 height 30
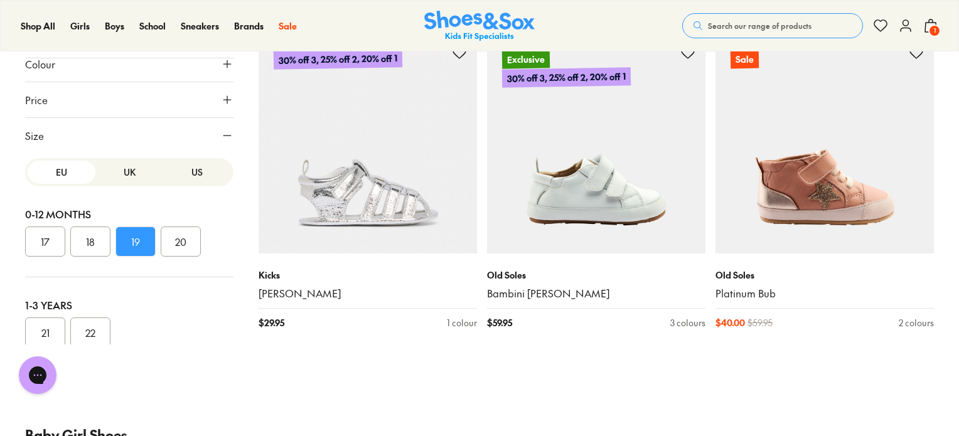
scroll to position [2332, 0]
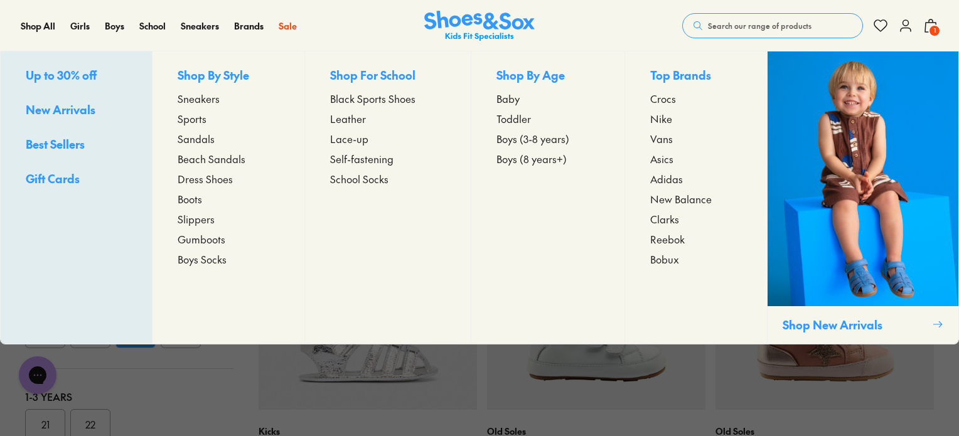
click at [516, 118] on span "Toddler" at bounding box center [513, 118] width 35 height 15
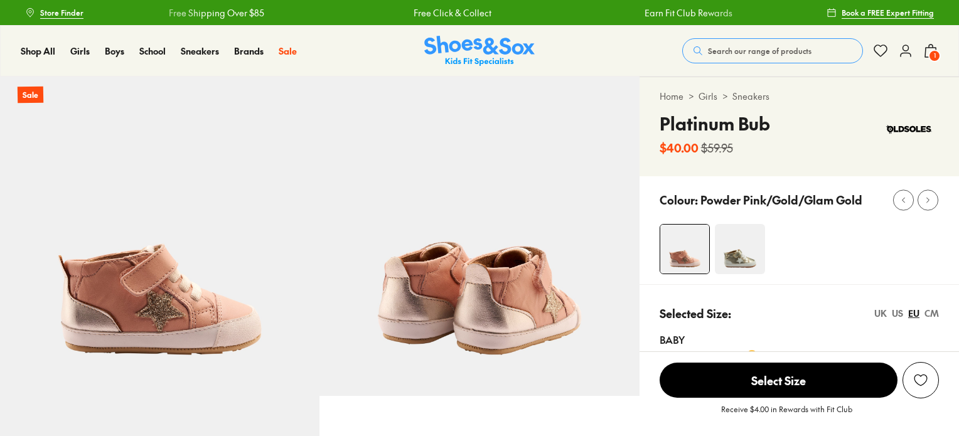
select select "*"
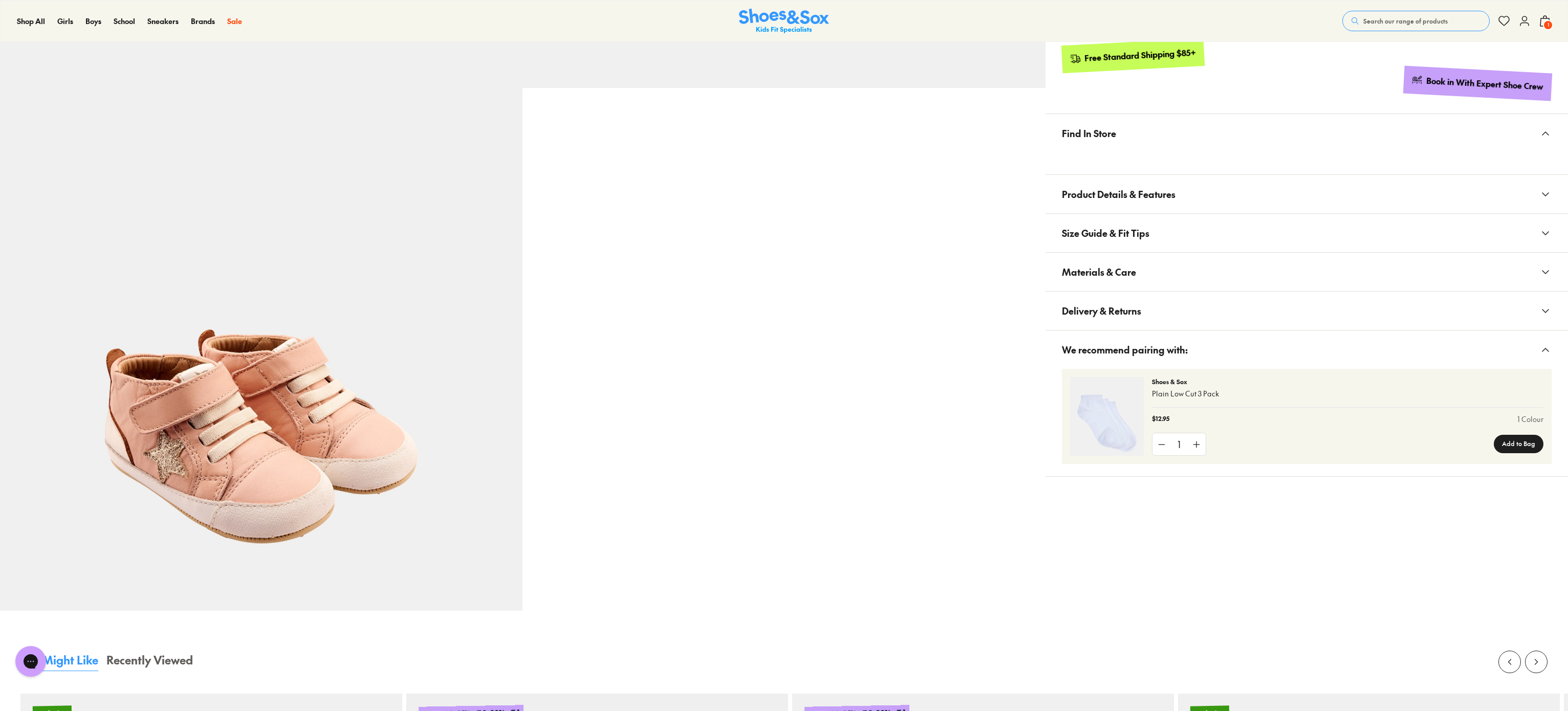
scroll to position [511, 0]
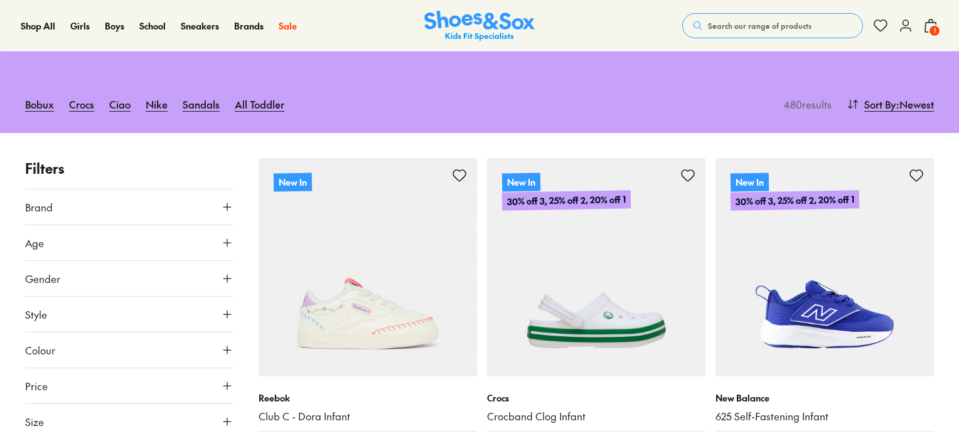
scroll to position [188, 0]
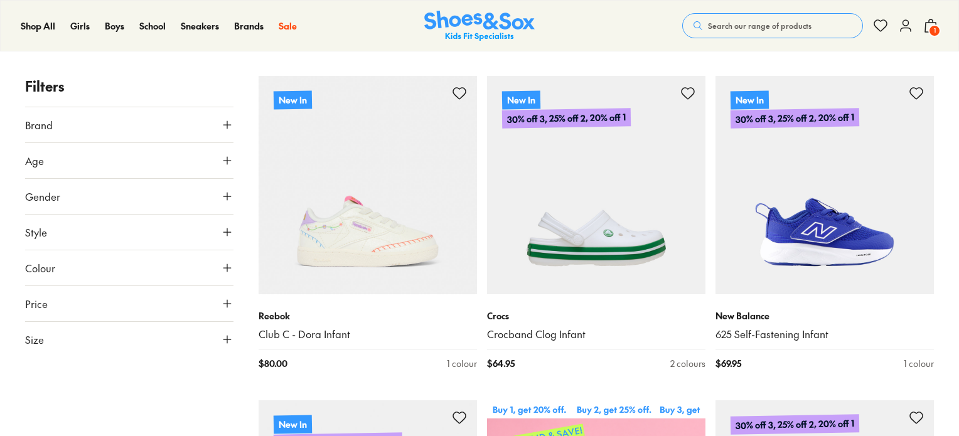
click at [223, 341] on icon at bounding box center [227, 339] width 13 height 13
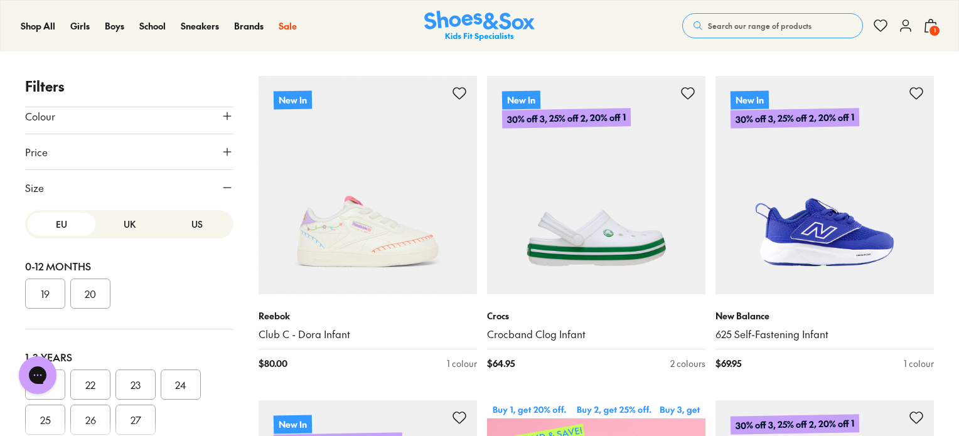
scroll to position [155, 0]
click at [48, 290] on button "19" at bounding box center [45, 290] width 40 height 30
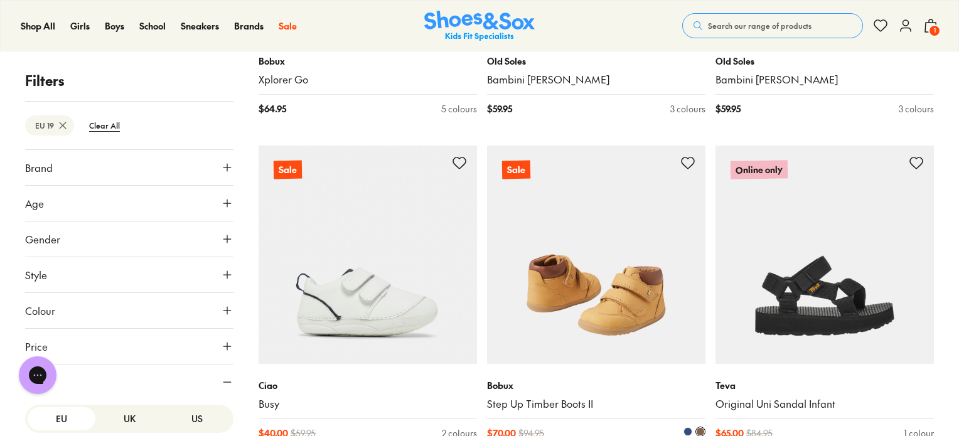
scroll to position [2455, 0]
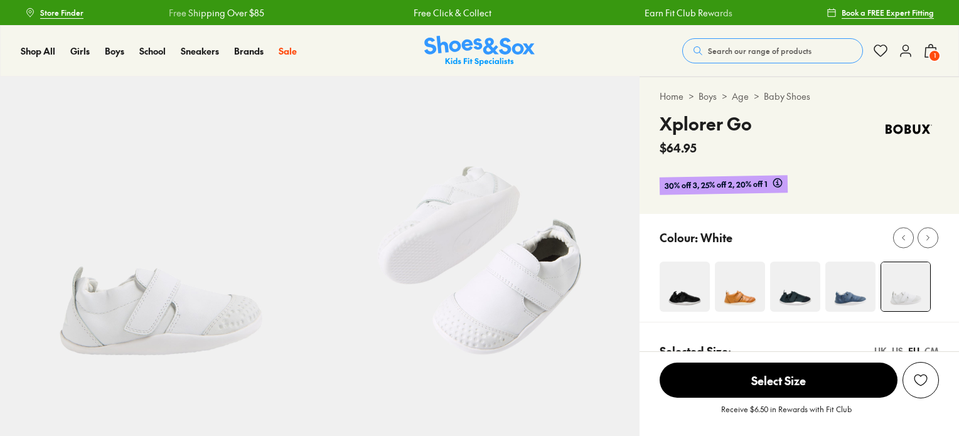
select select "*"
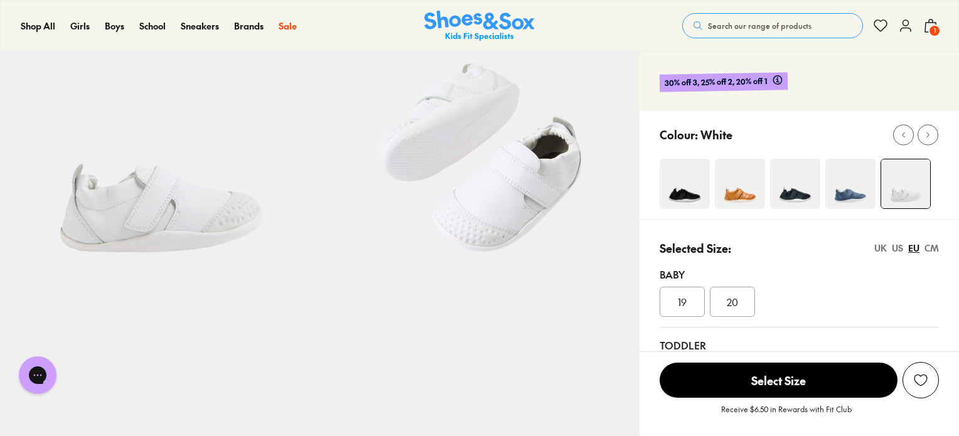
scroll to position [108, 0]
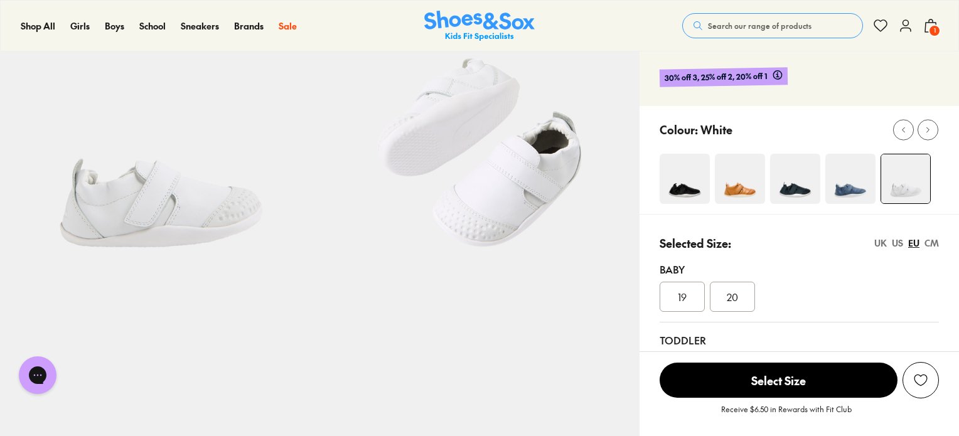
click at [678, 298] on span "19" at bounding box center [682, 296] width 9 height 15
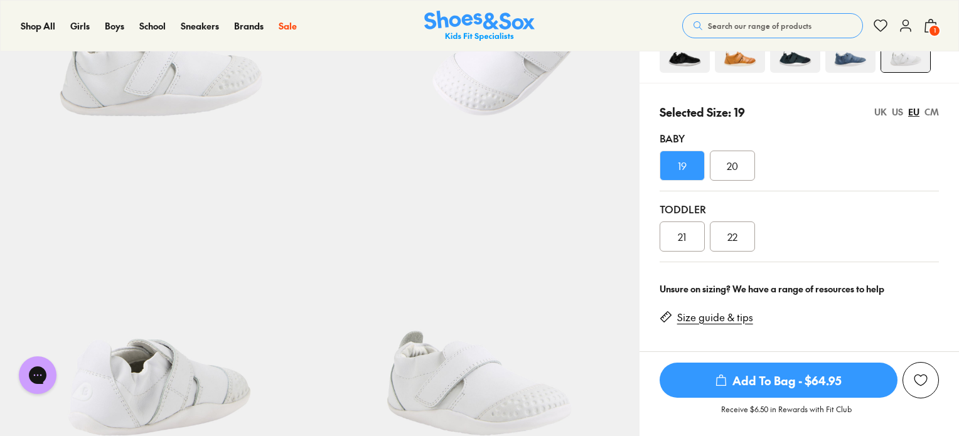
scroll to position [251, 0]
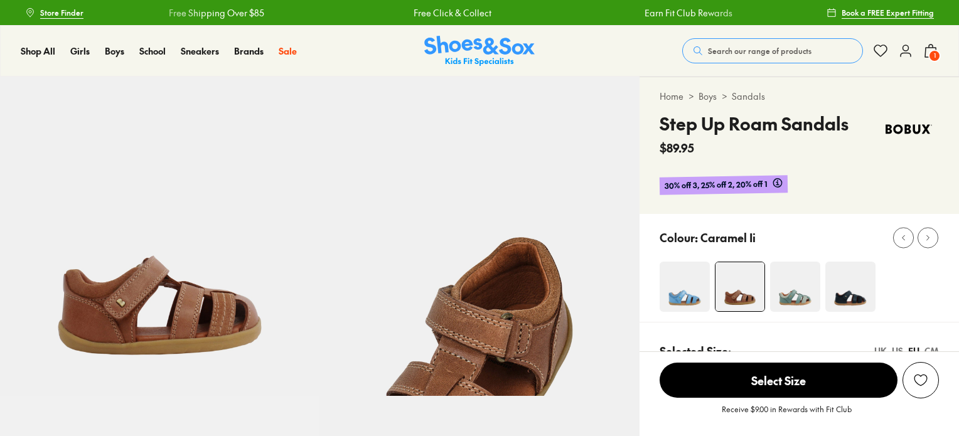
select select "*"
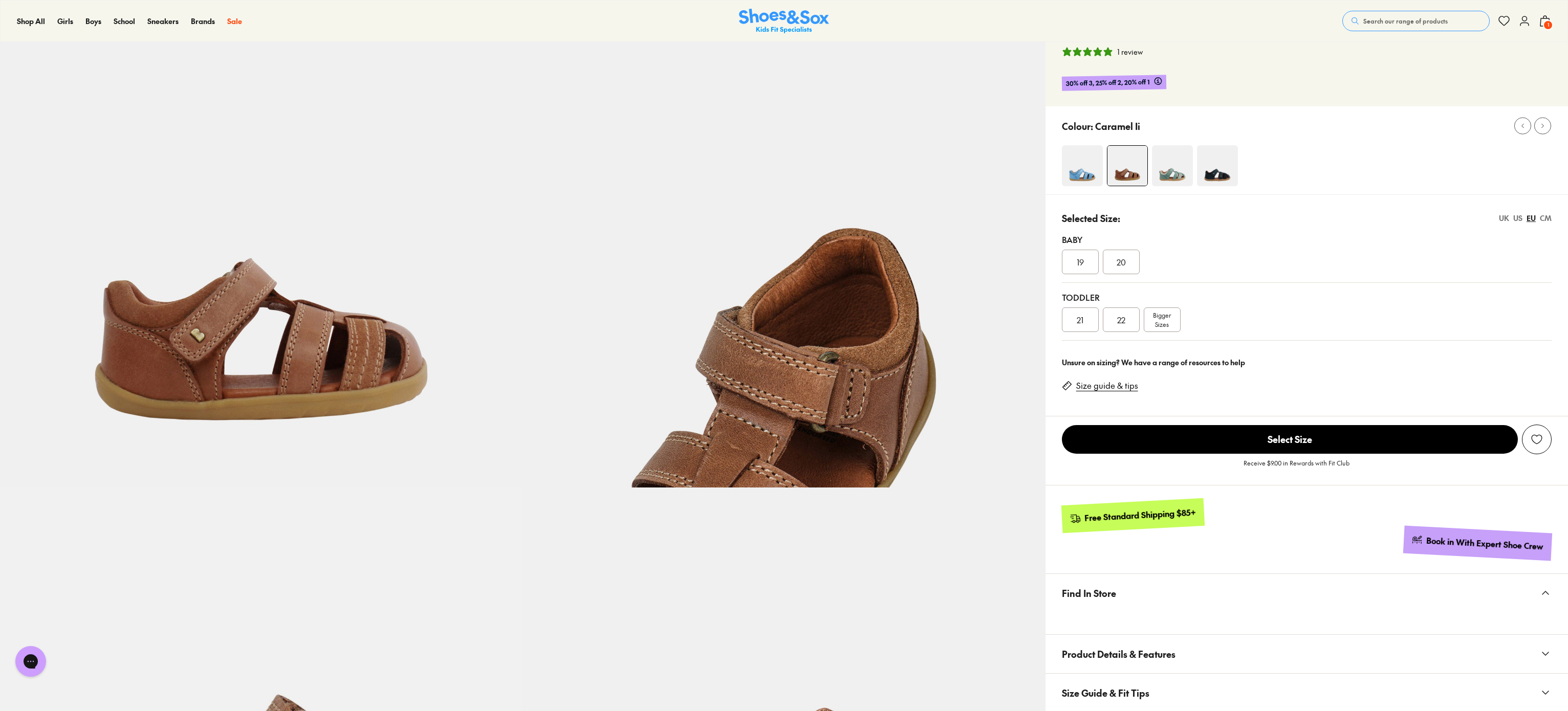
scroll to position [102, 0]
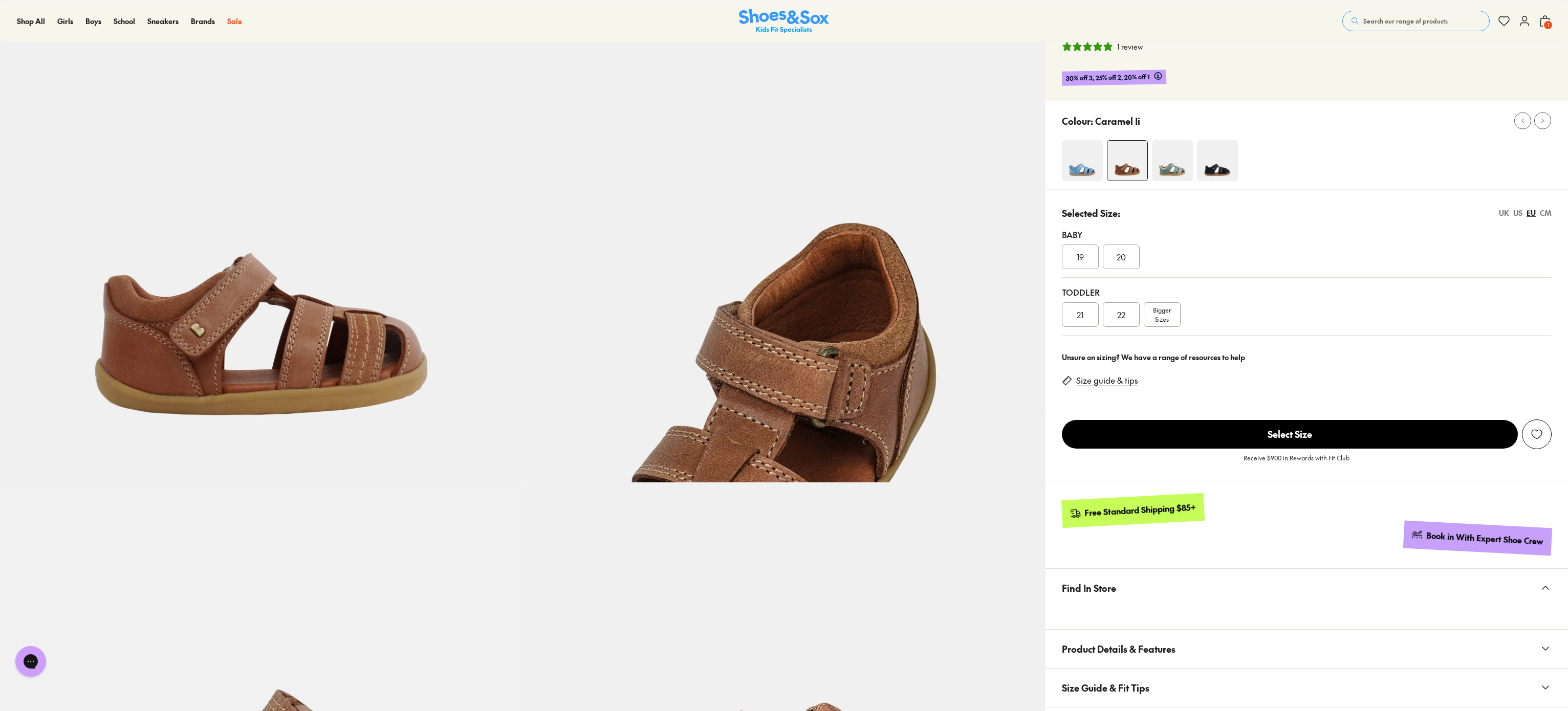
click at [782, 262] on div "19" at bounding box center [1080, 257] width 37 height 24
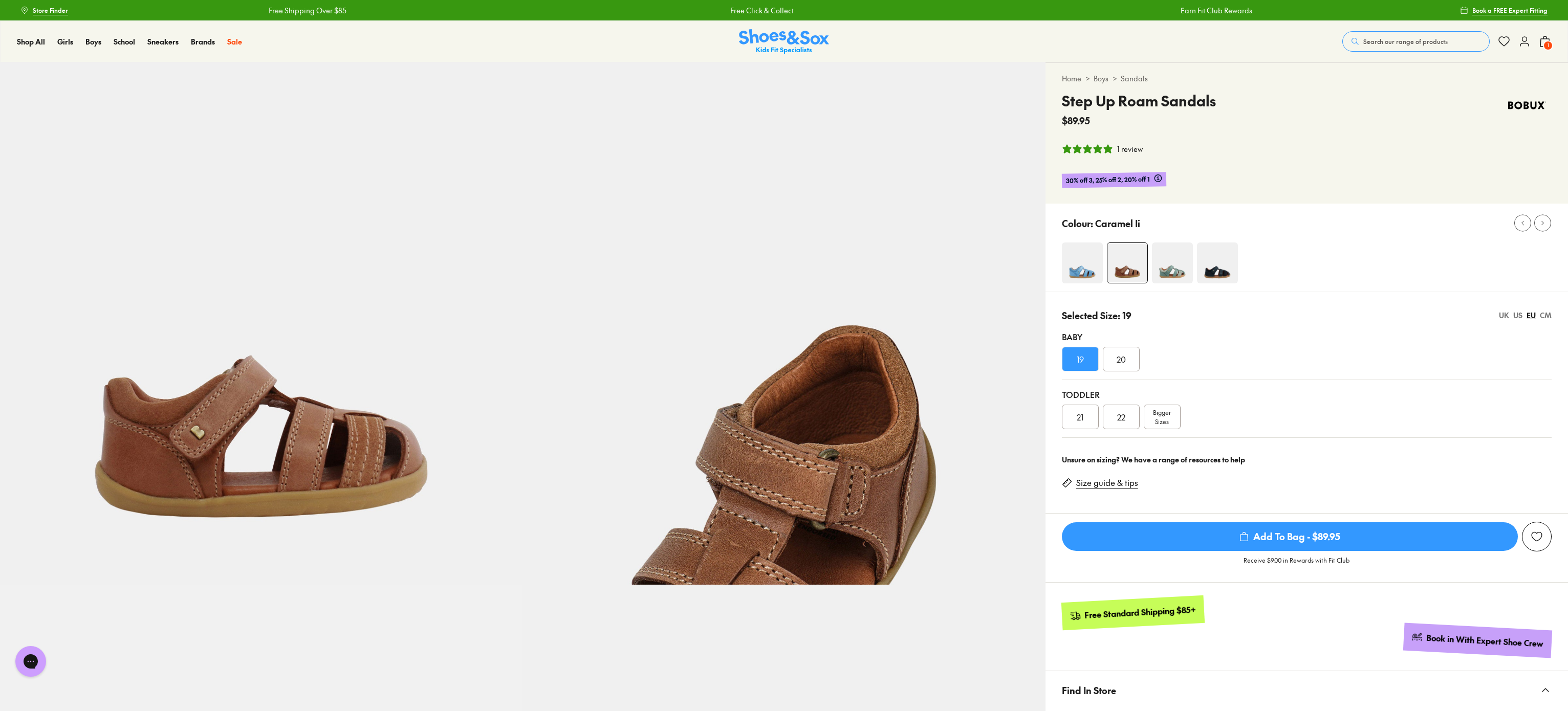
click at [782, 276] on img at bounding box center [1083, 263] width 41 height 41
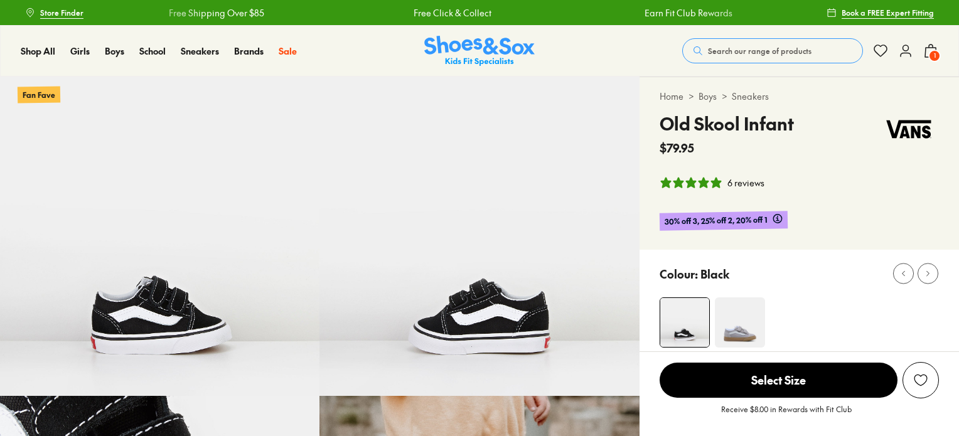
select select "*"
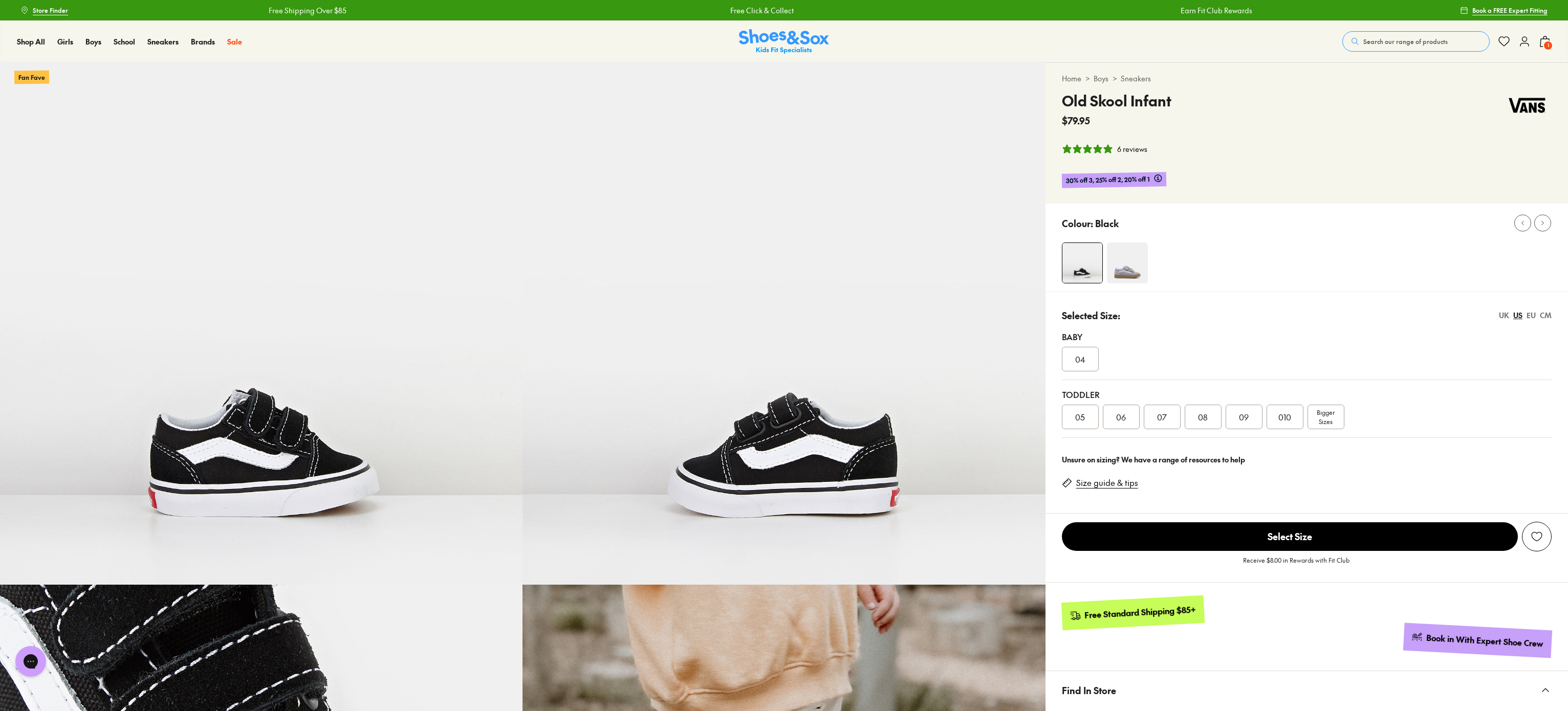
click at [782, 355] on div "04" at bounding box center [1080, 359] width 37 height 24
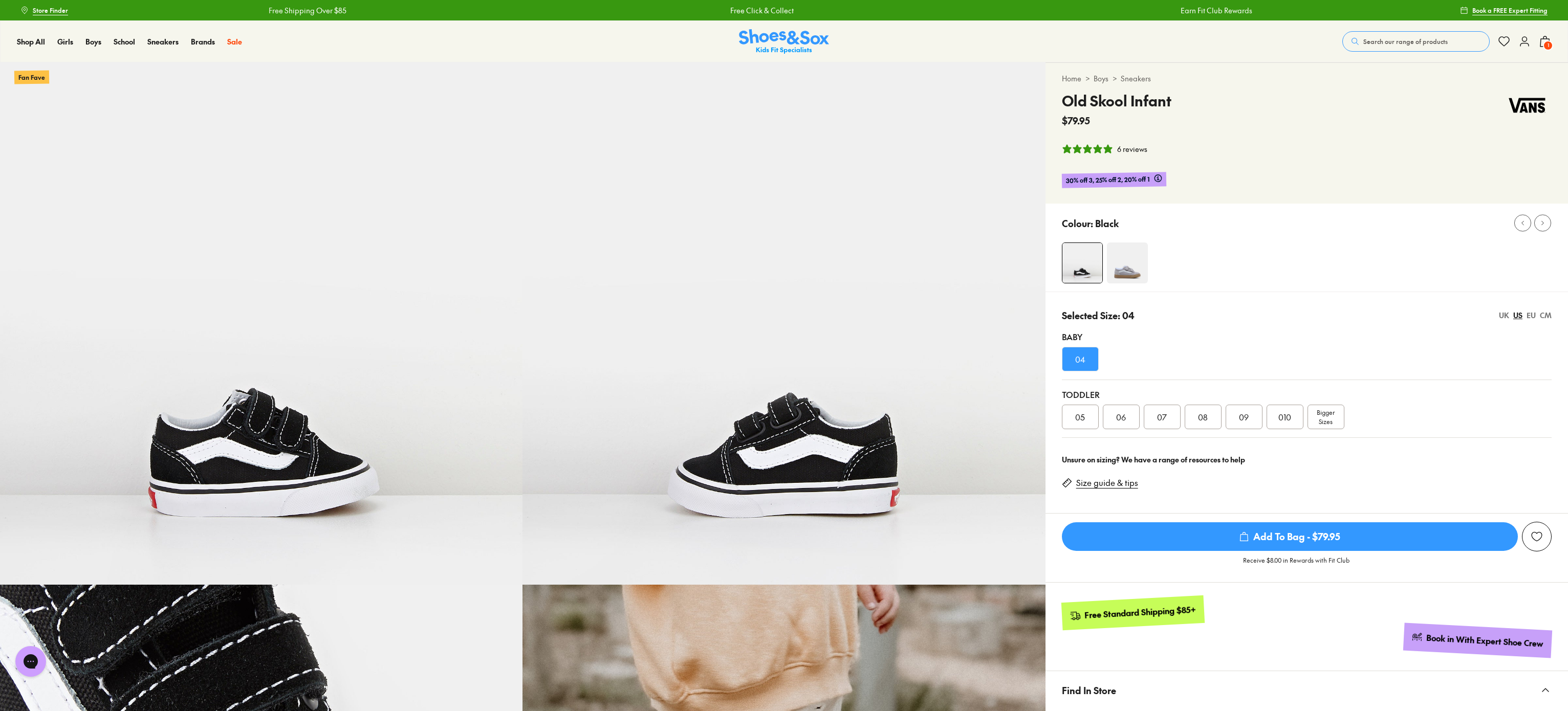
click at [782, 319] on div "EU" at bounding box center [1531, 315] width 9 height 11
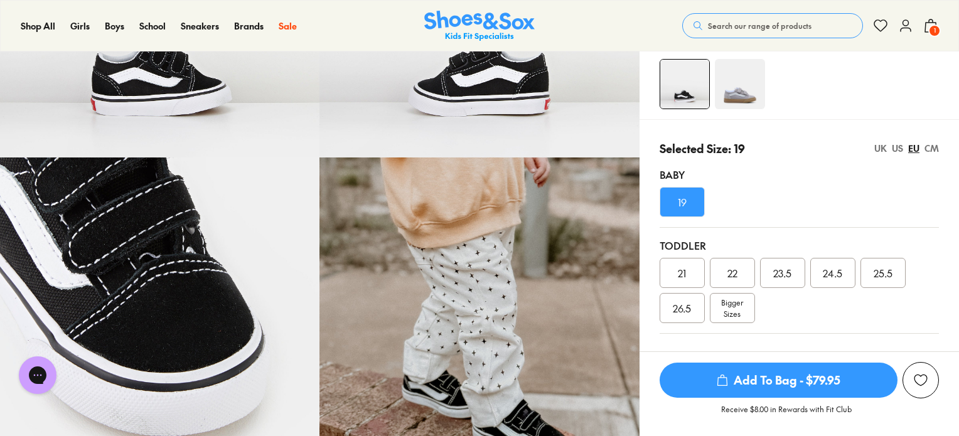
scroll to position [188, 0]
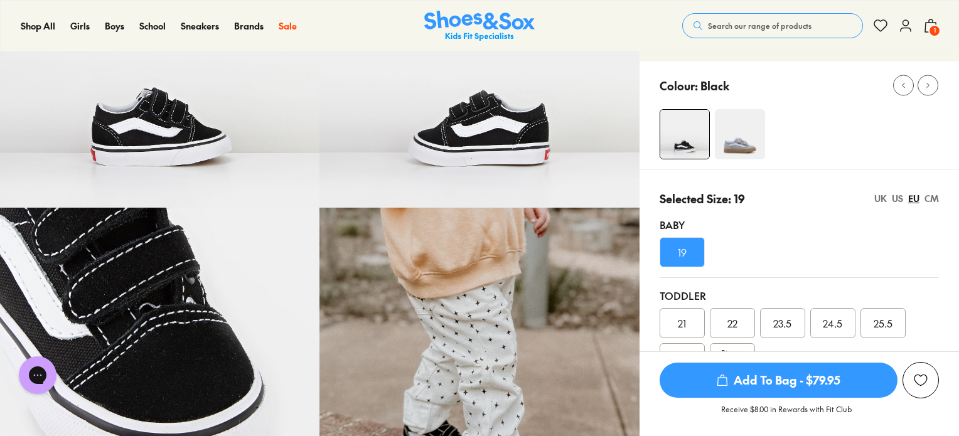
click at [747, 150] on img at bounding box center [740, 134] width 50 height 50
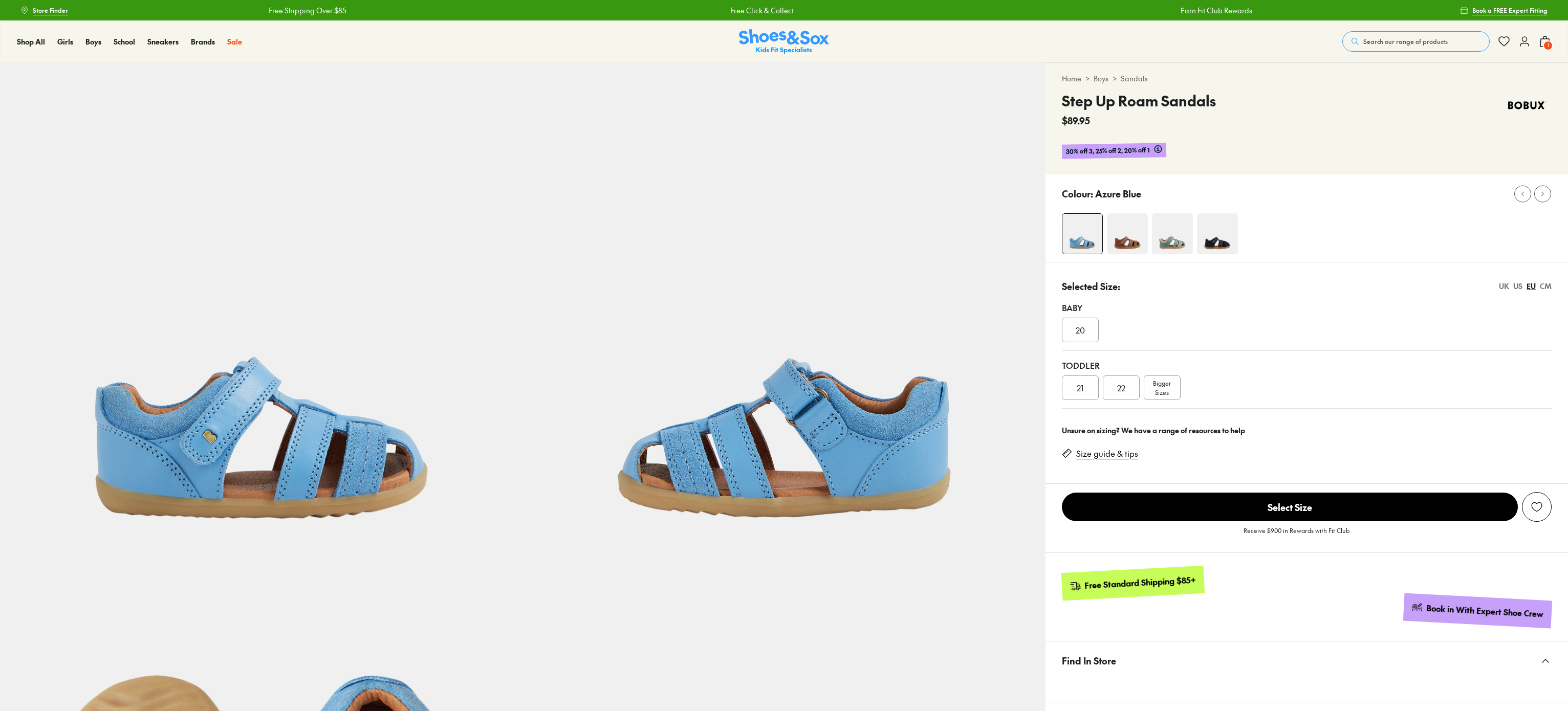
click at [1220, 250] on img at bounding box center [1218, 234] width 41 height 41
select select "*"
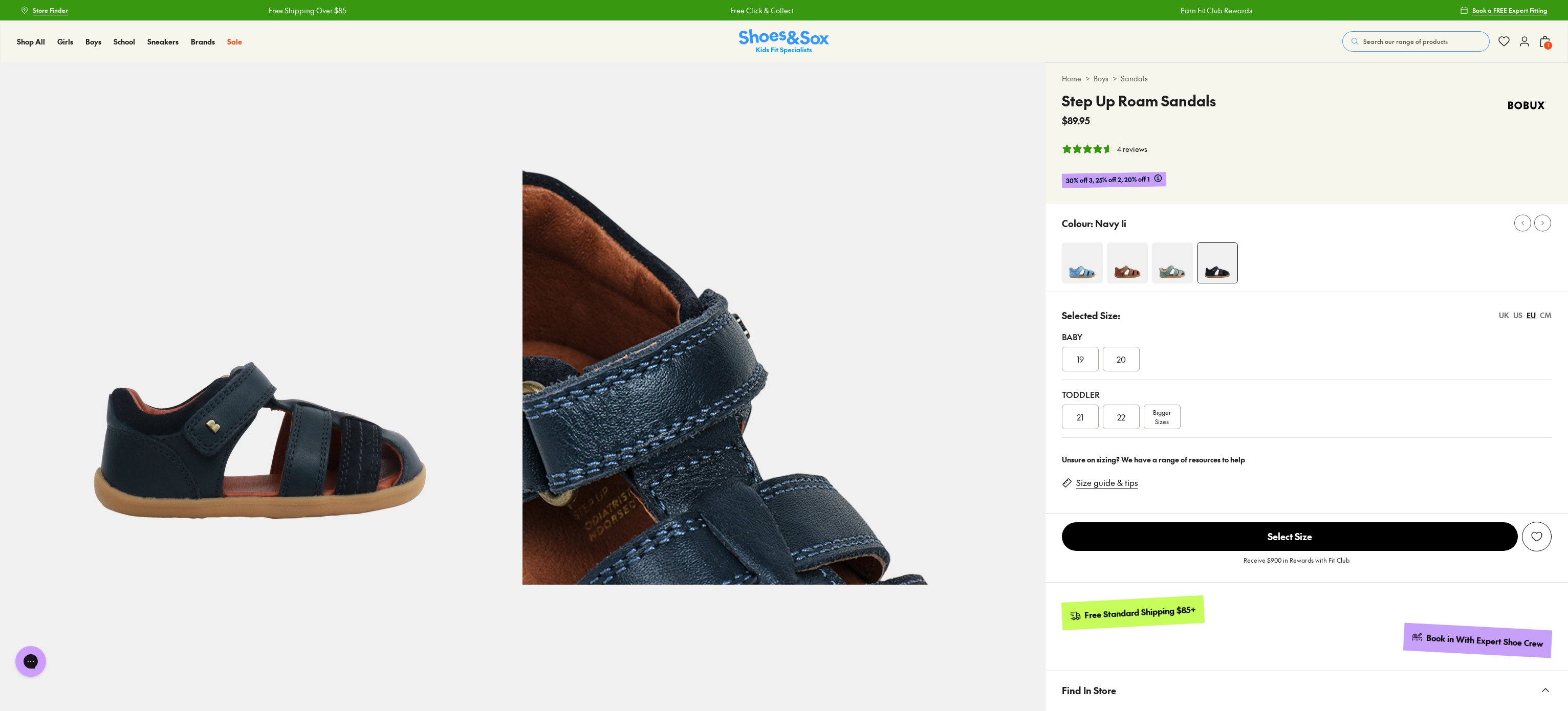
select select "*"
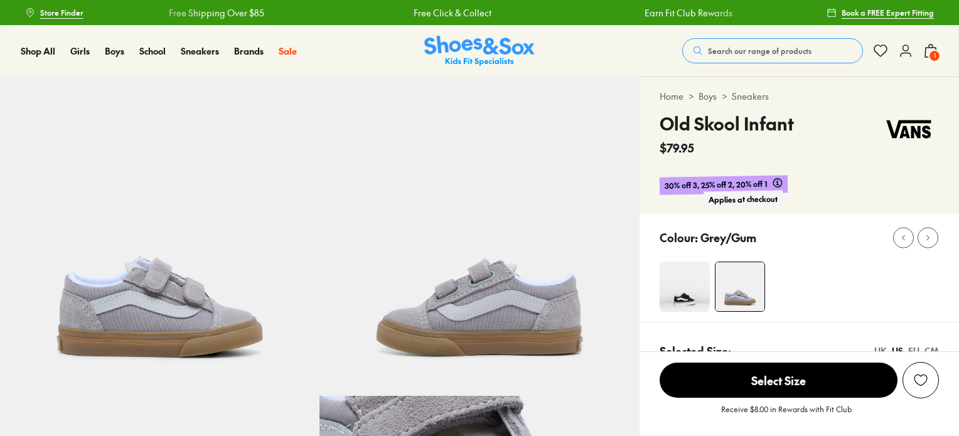
select select "*"
click at [688, 274] on img at bounding box center [684, 287] width 50 height 50
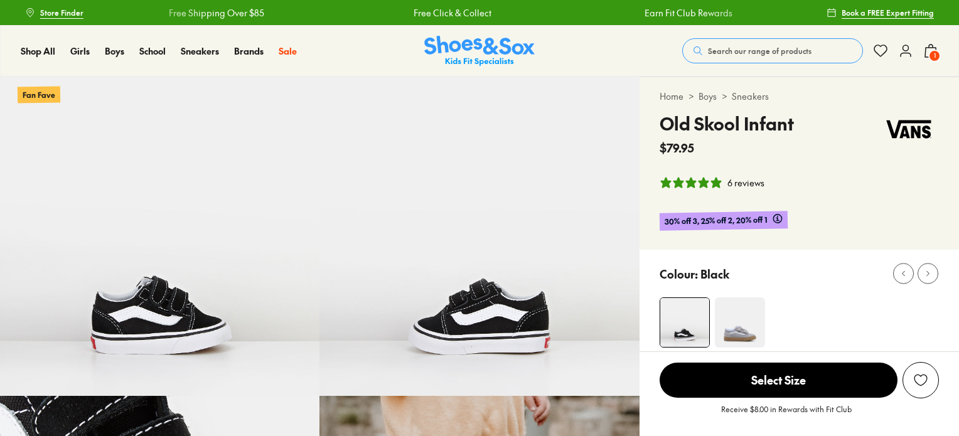
select select "*"
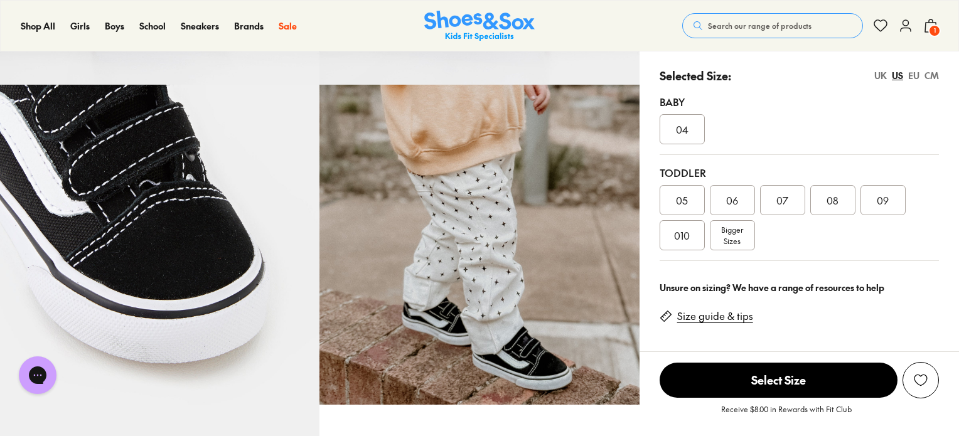
scroll to position [314, 0]
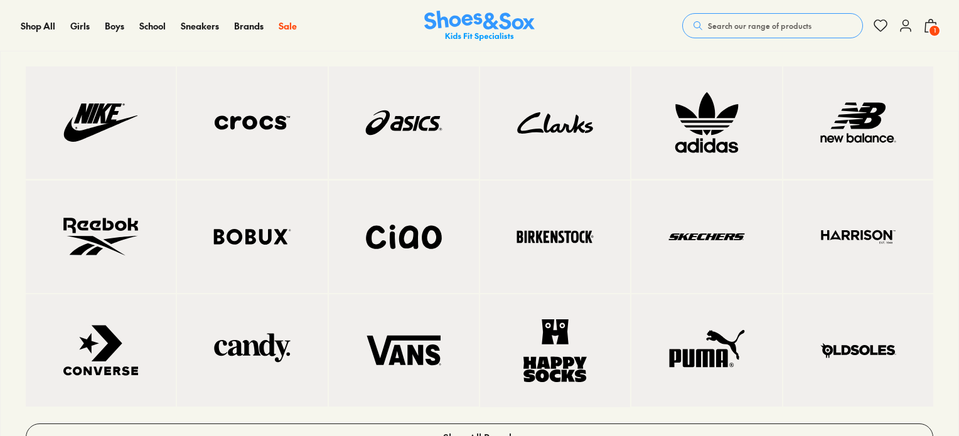
click at [434, 356] on img at bounding box center [404, 350] width 100 height 62
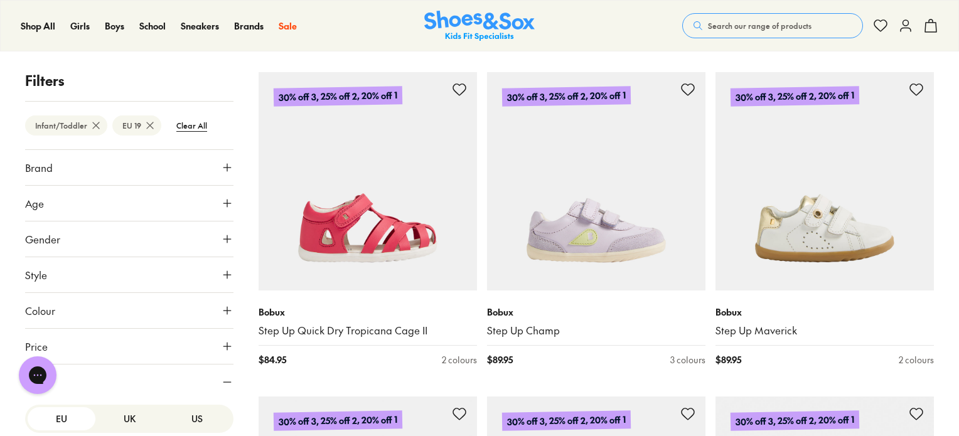
scroll to position [63, 0]
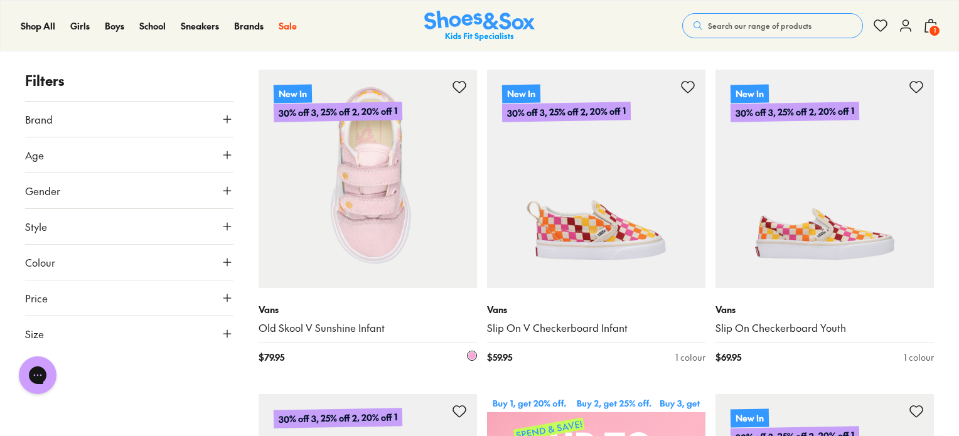
scroll to position [188, 0]
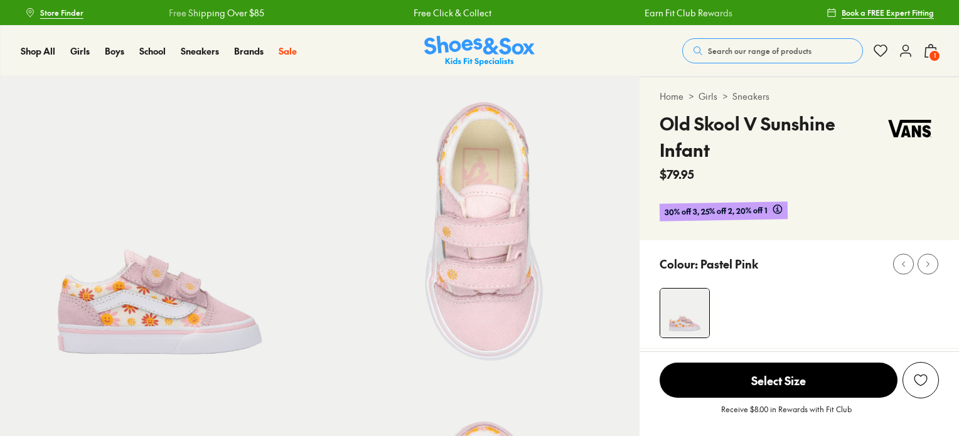
select select "*"
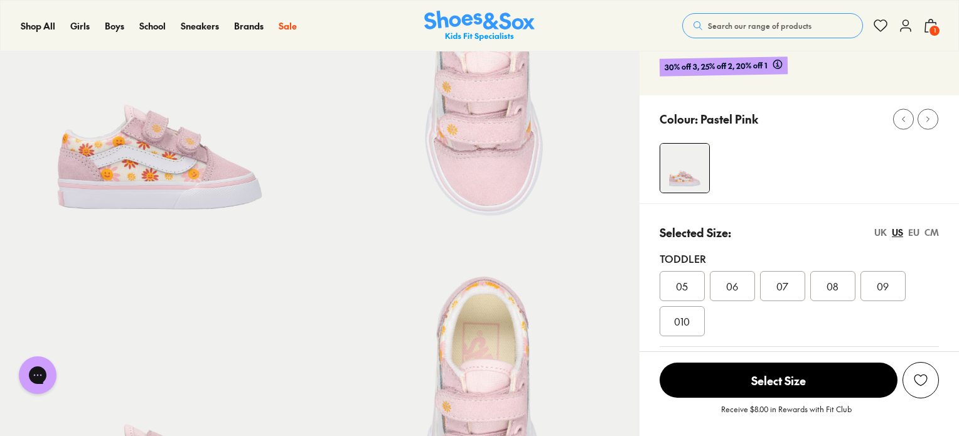
scroll to position [251, 0]
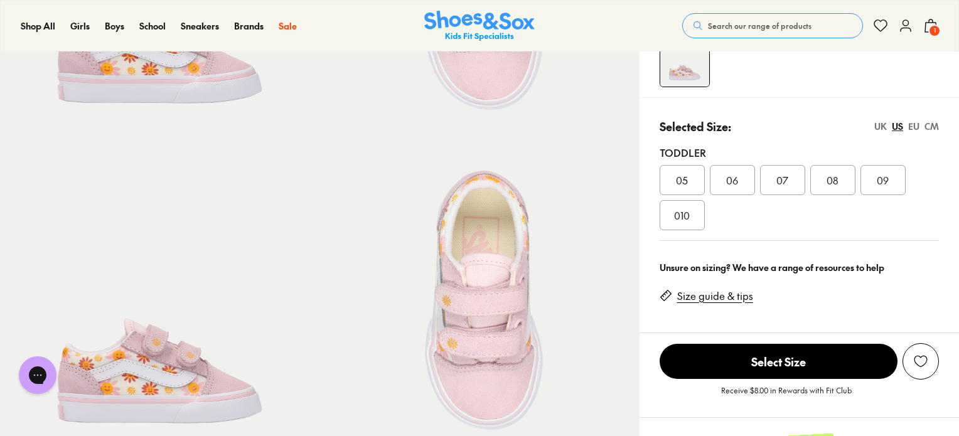
click at [915, 127] on div "EU" at bounding box center [913, 126] width 11 height 13
click at [683, 176] on span "21" at bounding box center [682, 180] width 8 height 15
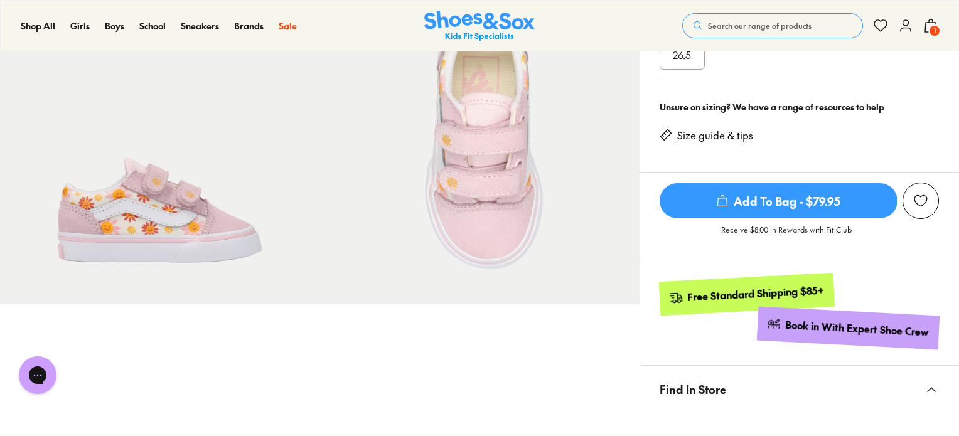
scroll to position [439, 0]
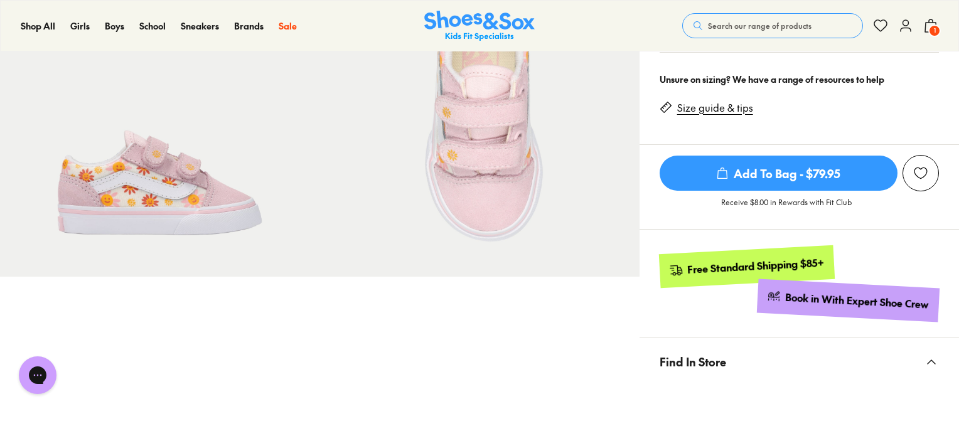
click at [750, 181] on span "Add To Bag - $79.95" at bounding box center [778, 173] width 238 height 35
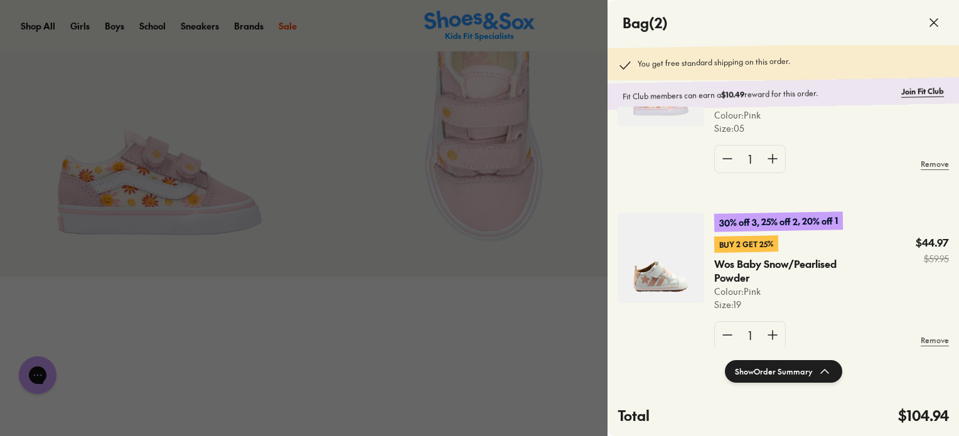
scroll to position [126, 0]
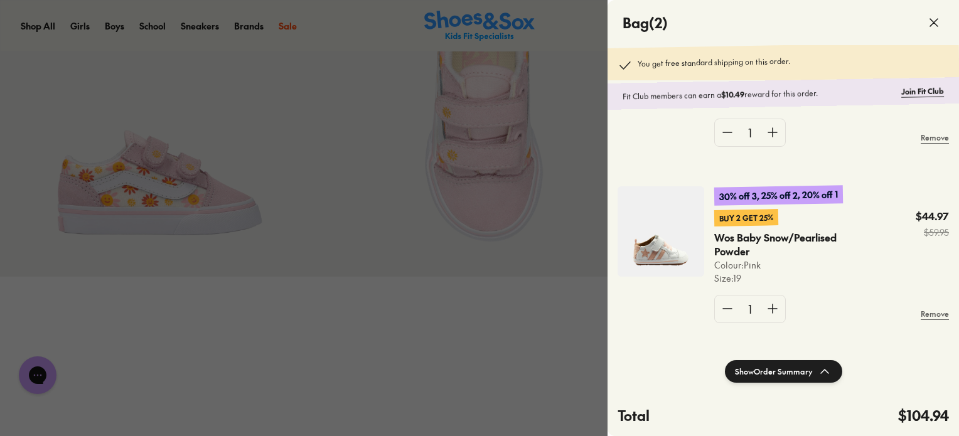
drag, startPoint x: 443, startPoint y: 348, endPoint x: 442, endPoint y: 339, distance: 8.8
click at [443, 345] on div at bounding box center [479, 218] width 959 height 436
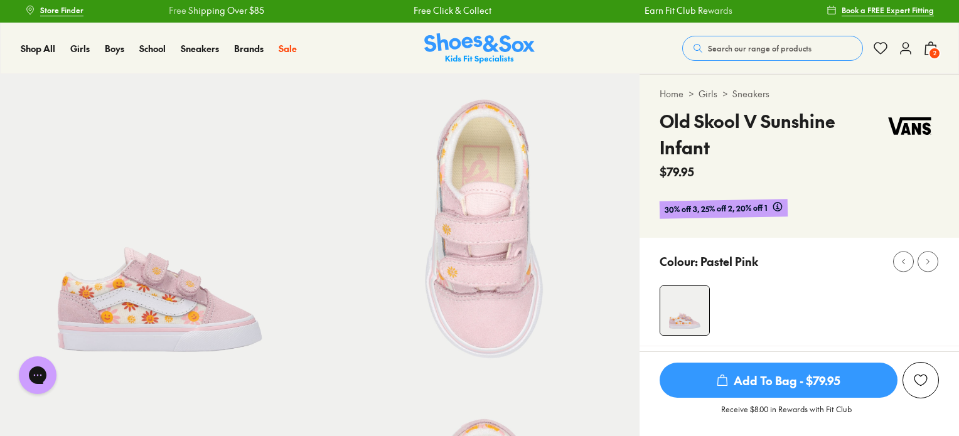
scroll to position [0, 0]
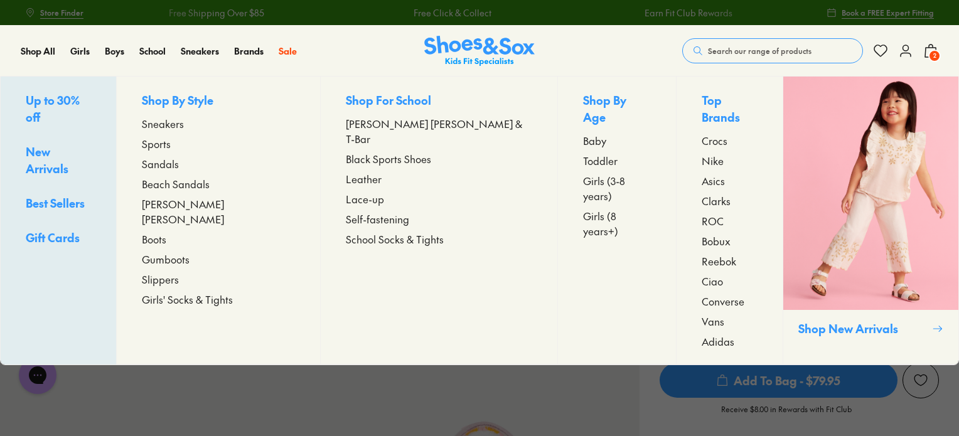
click at [179, 161] on span "Sandals" at bounding box center [160, 163] width 37 height 15
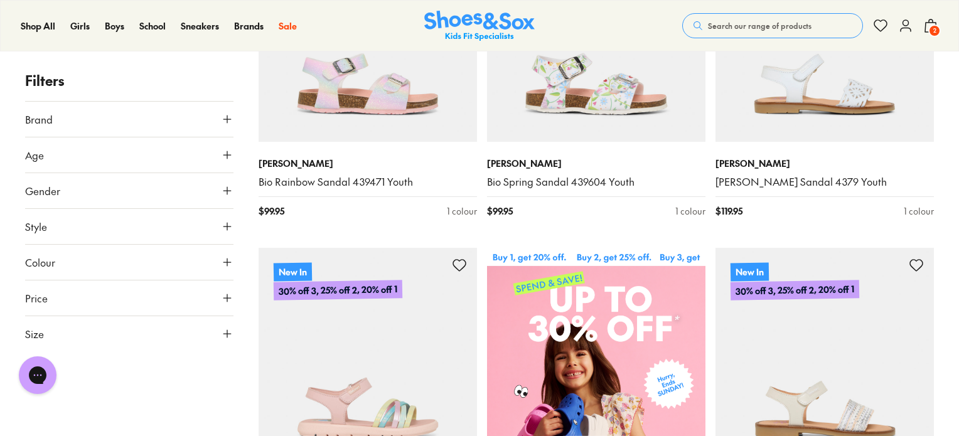
scroll to position [376, 0]
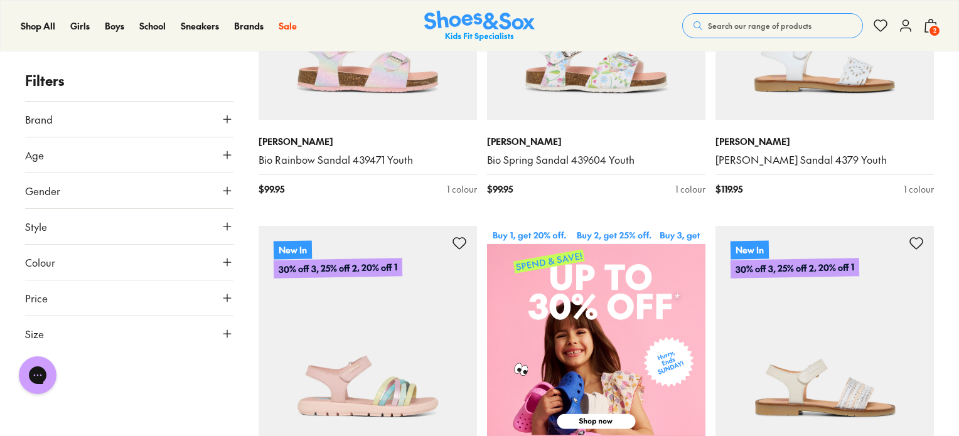
click at [228, 333] on use at bounding box center [227, 334] width 8 height 8
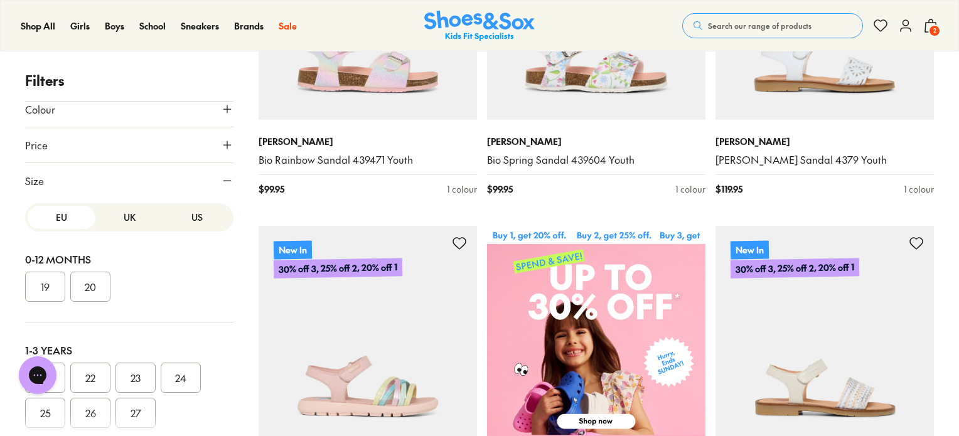
scroll to position [155, 0]
click at [51, 218] on button "EU" at bounding box center [62, 215] width 68 height 23
click at [49, 272] on button "19" at bounding box center [45, 285] width 40 height 30
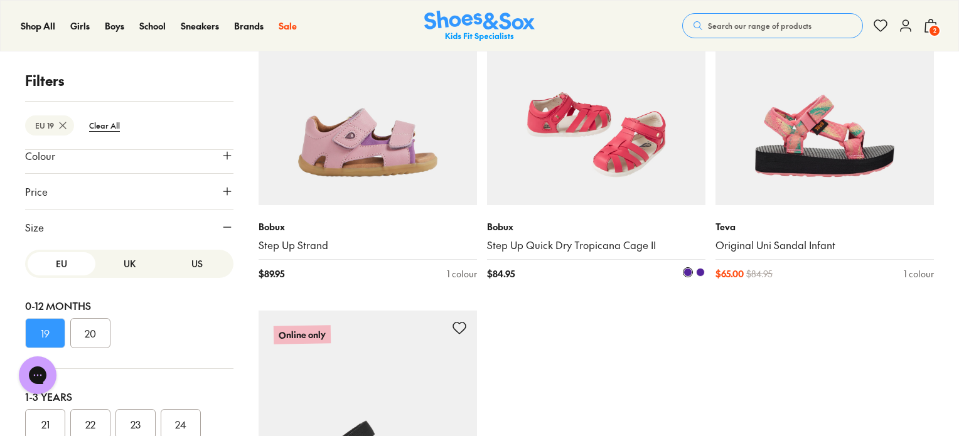
scroll to position [941, 0]
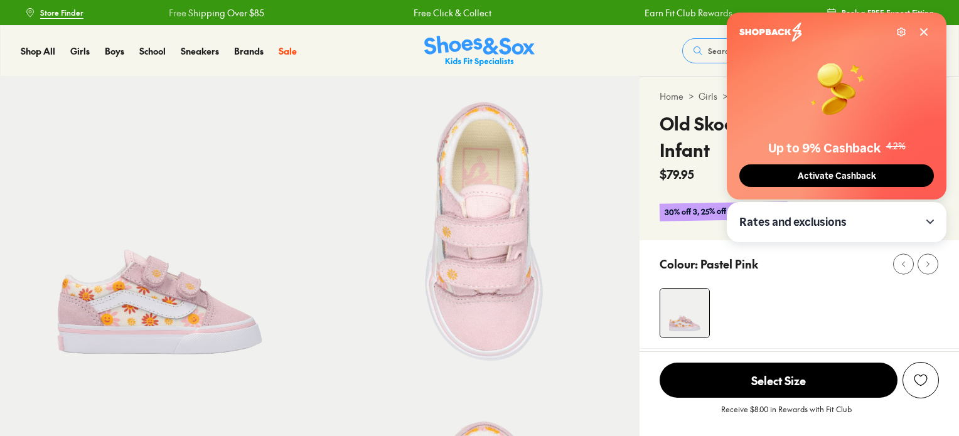
select select "*"
